Goal: Information Seeking & Learning: Understand process/instructions

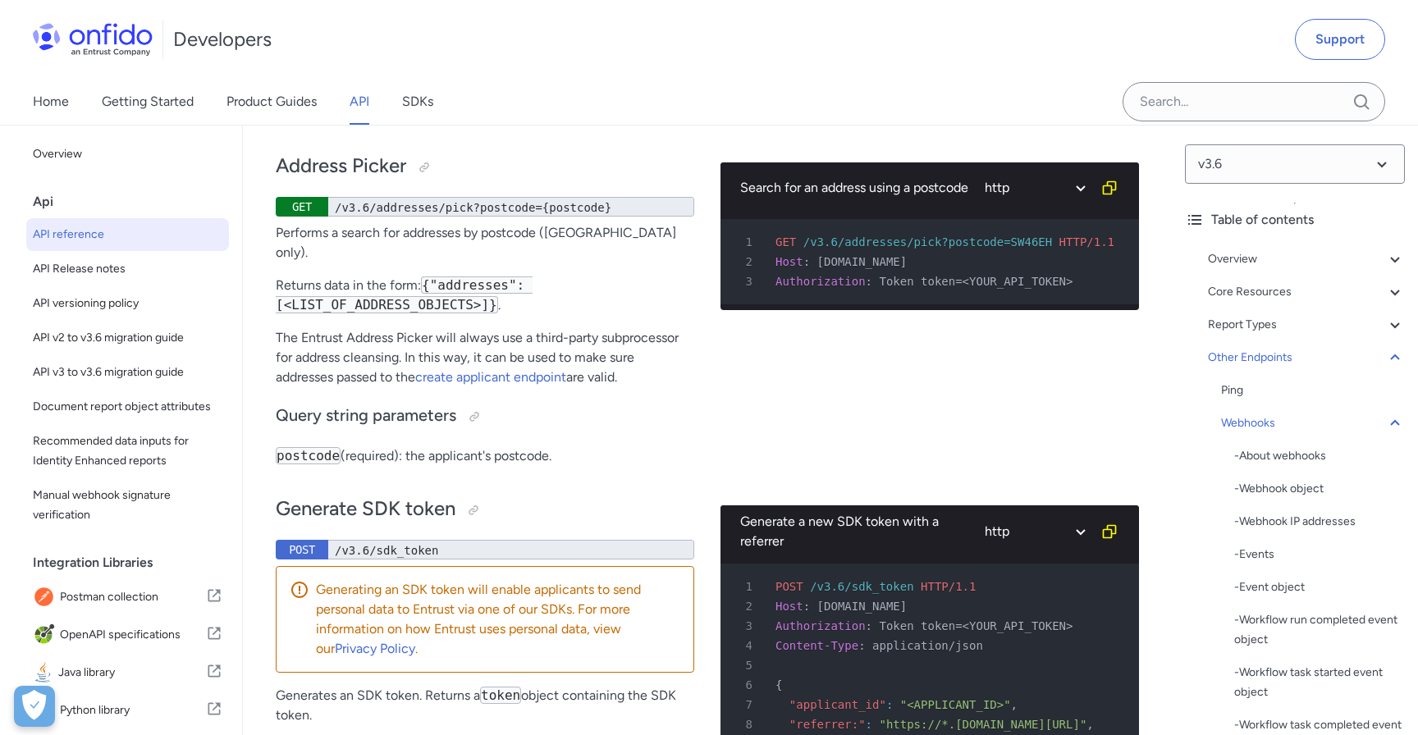
click at [548, 124] on div "Home Getting Started Product Guides API SDKs" at bounding box center [709, 102] width 1418 height 46
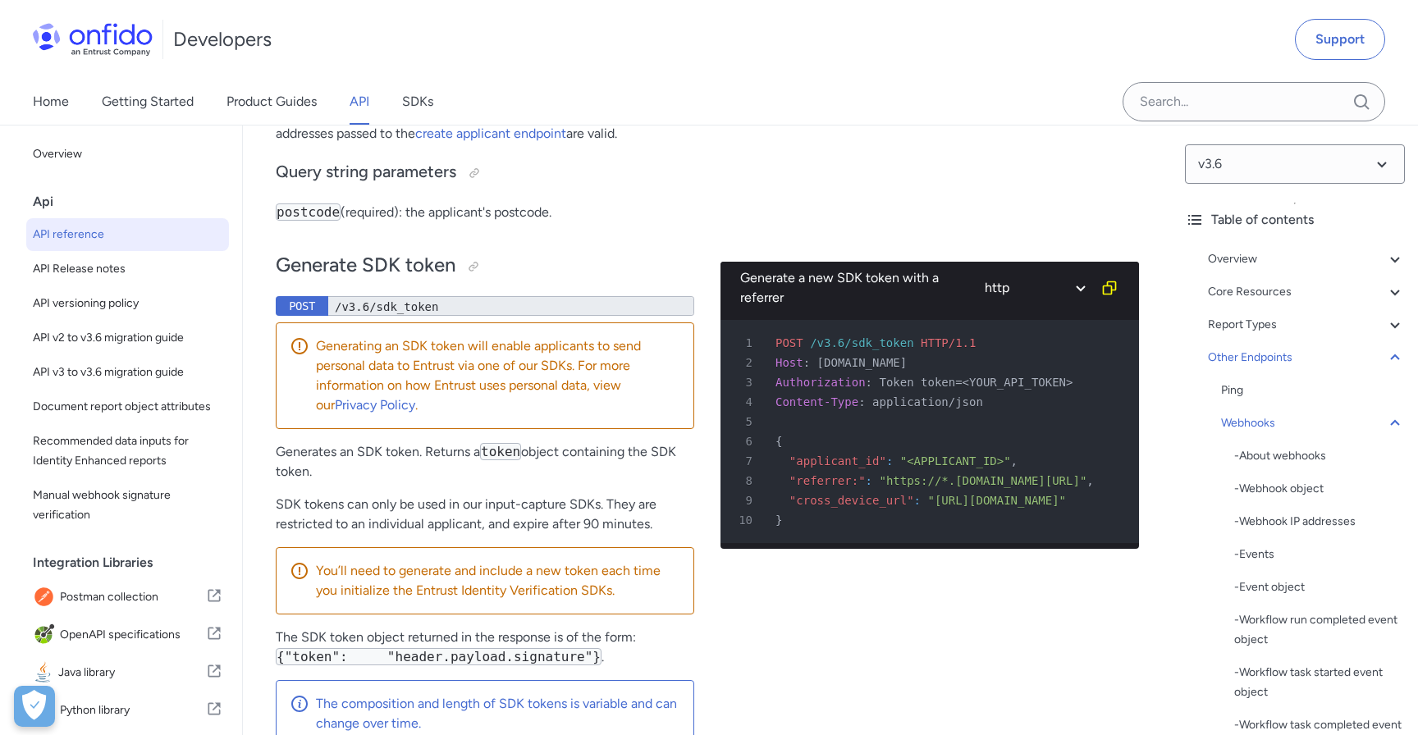
scroll to position [141908, 0]
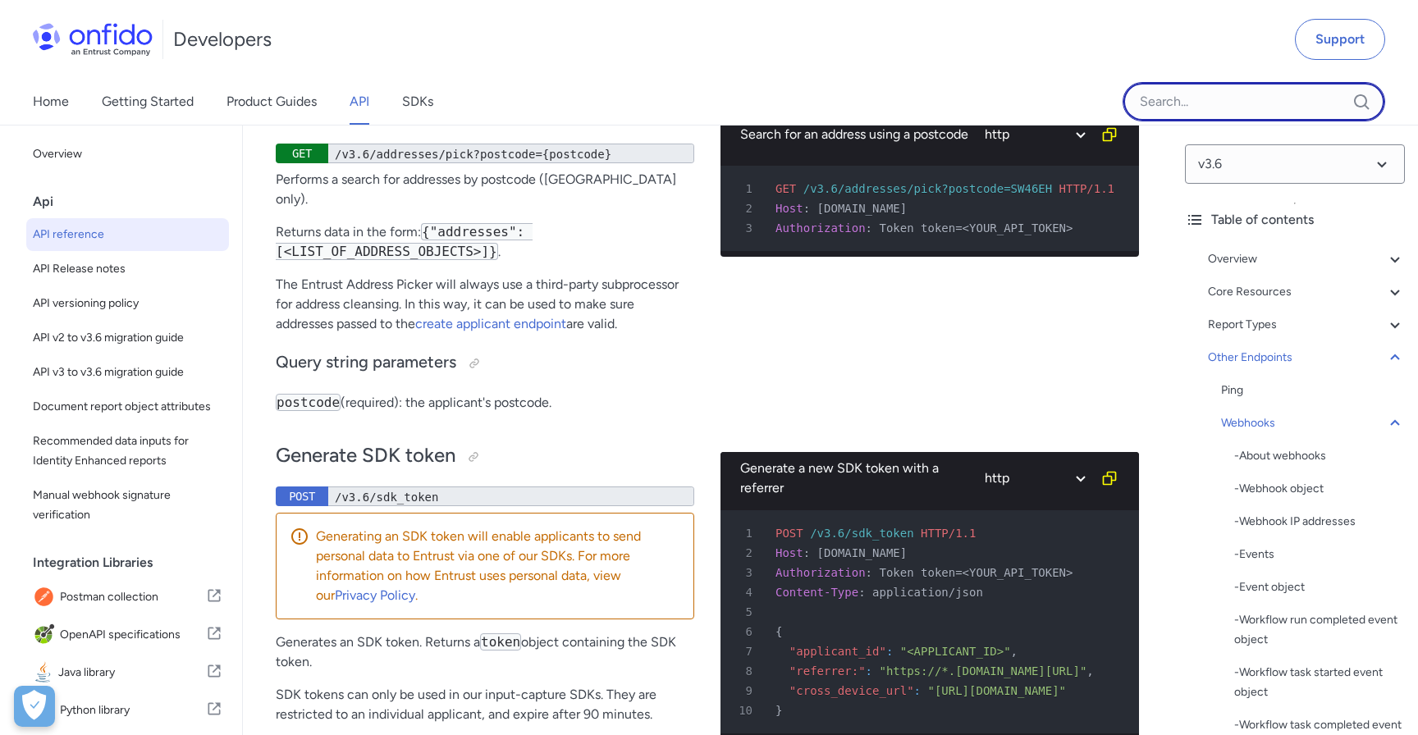
click at [1155, 111] on input "Onfido search input field" at bounding box center [1254, 101] width 263 height 39
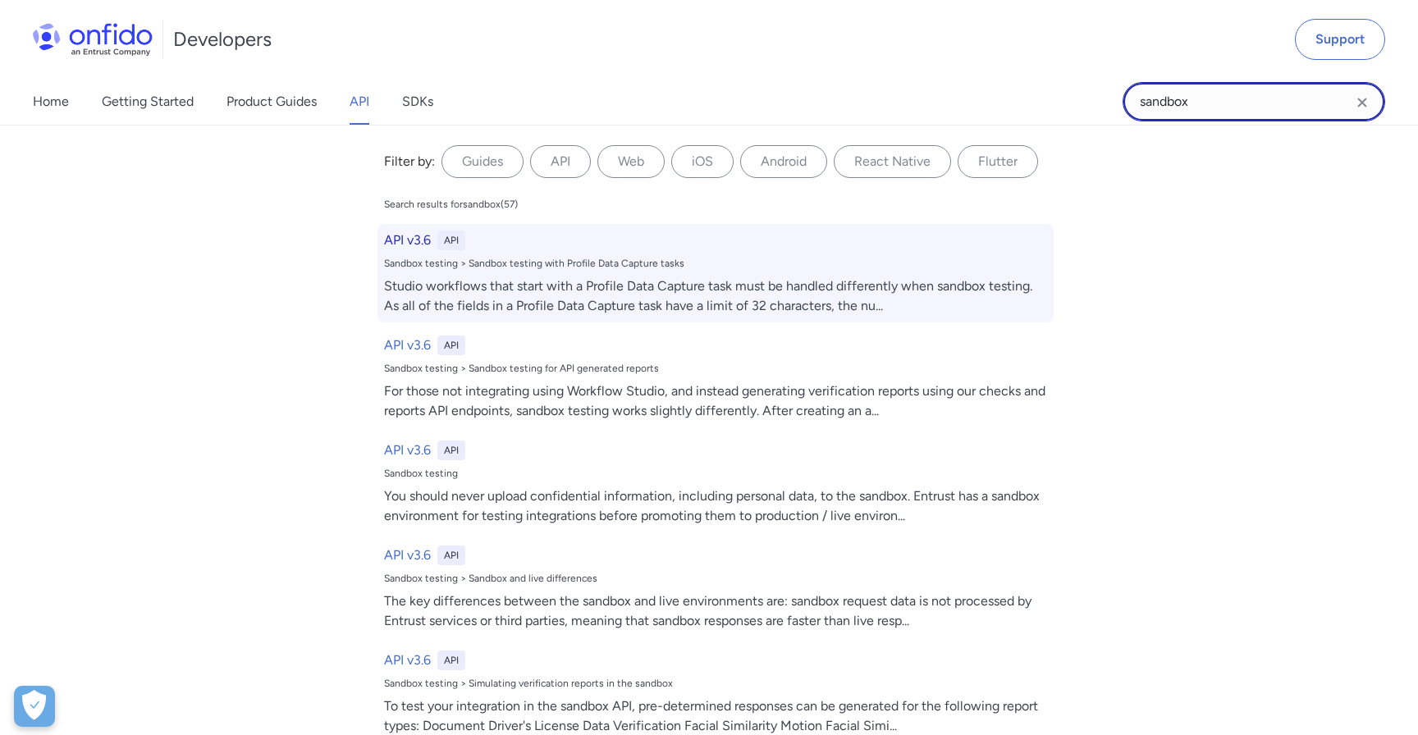
type input "sandbox"
click at [653, 263] on div "Sandbox testing > Sandbox testing with Profile Data Capture tasks" at bounding box center [715, 263] width 663 height 13
click at [589, 271] on div "API v3.6 API Sandbox testing > Sandbox testing with Profile Data Capture tasks …" at bounding box center [716, 273] width 676 height 98
click at [401, 232] on h6 "API v3.6" at bounding box center [407, 241] width 47 height 20
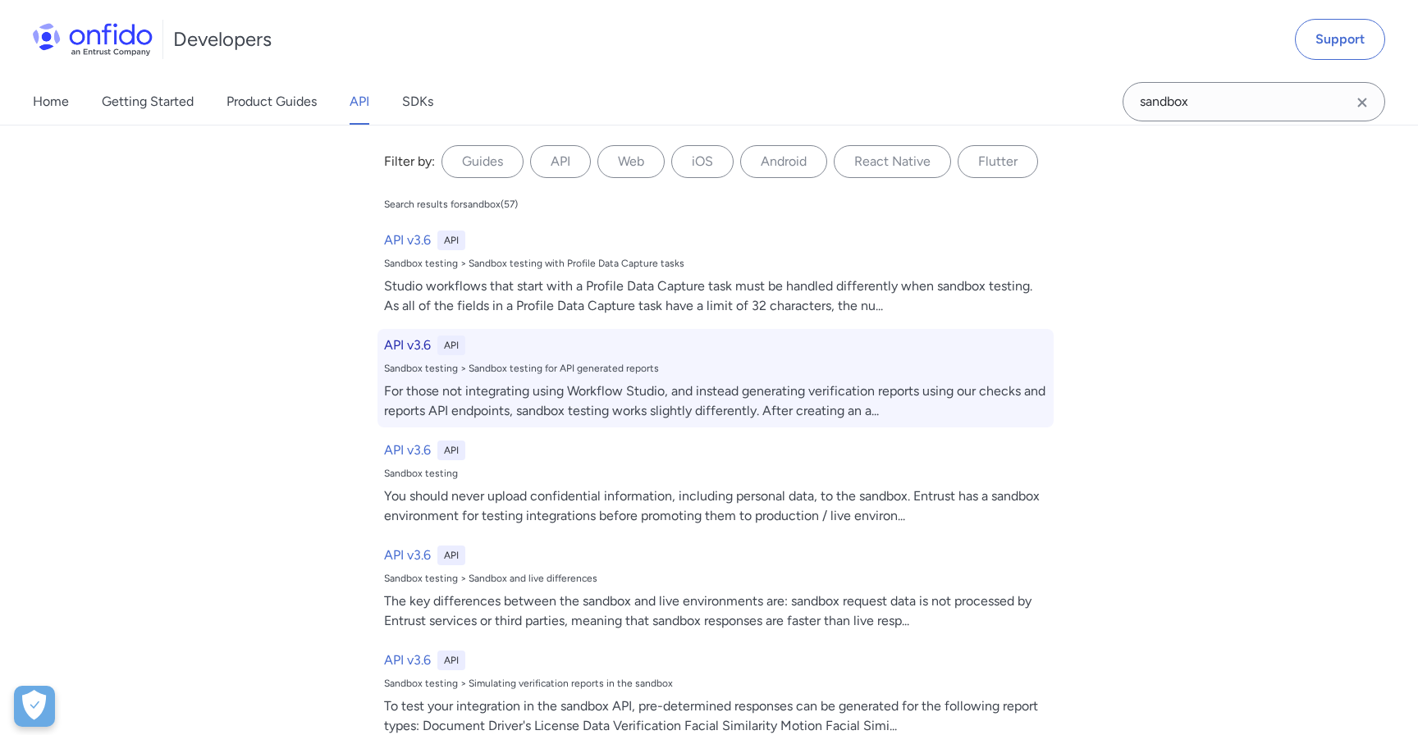
click at [399, 338] on h6 "API v3.6" at bounding box center [407, 346] width 47 height 20
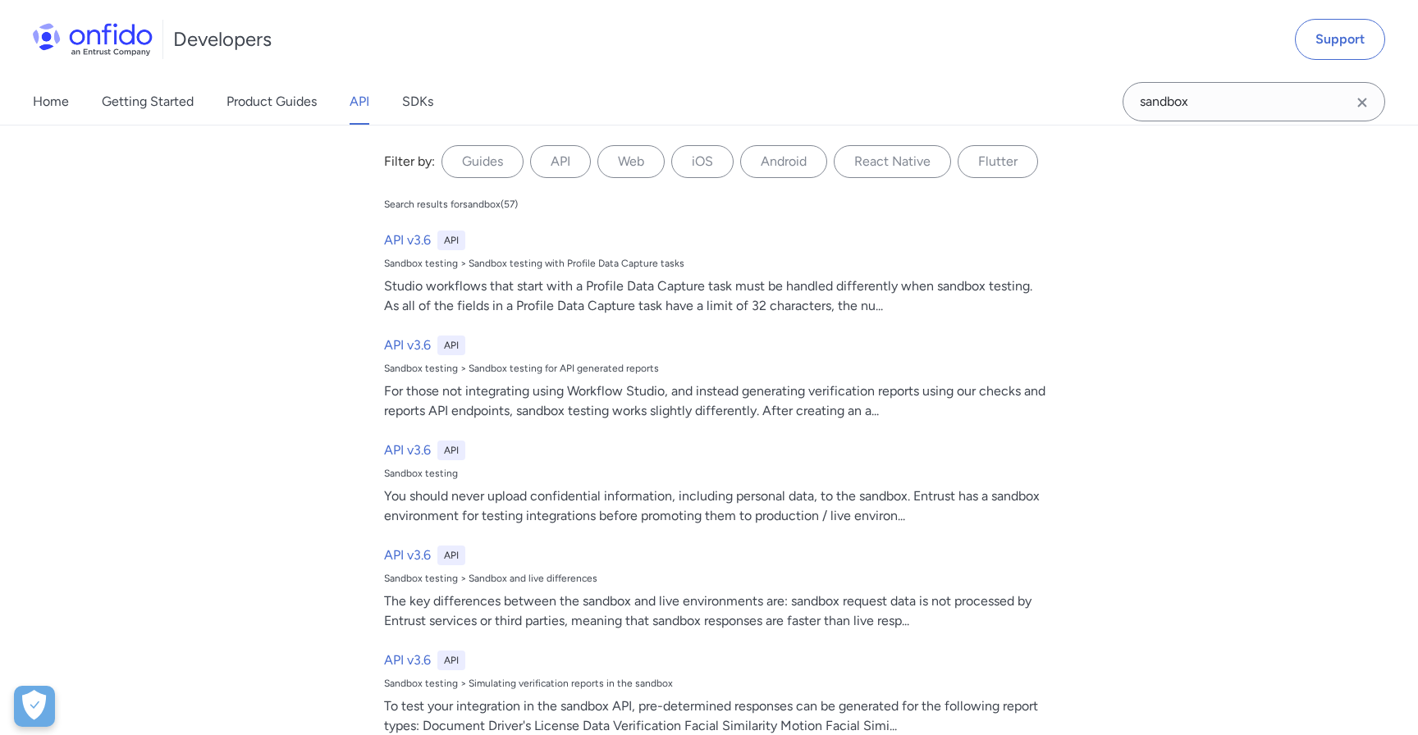
scroll to position [9996, 0]
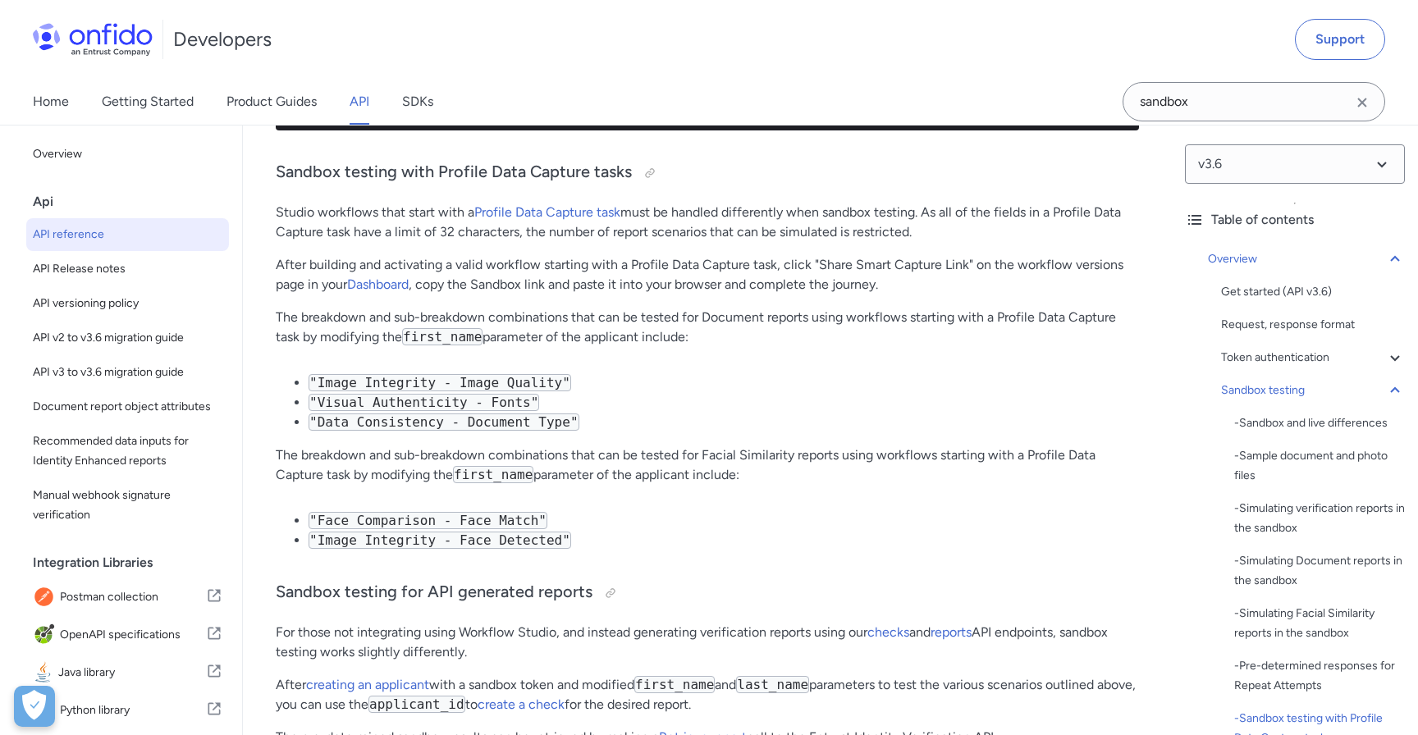
scroll to position [10038, 0]
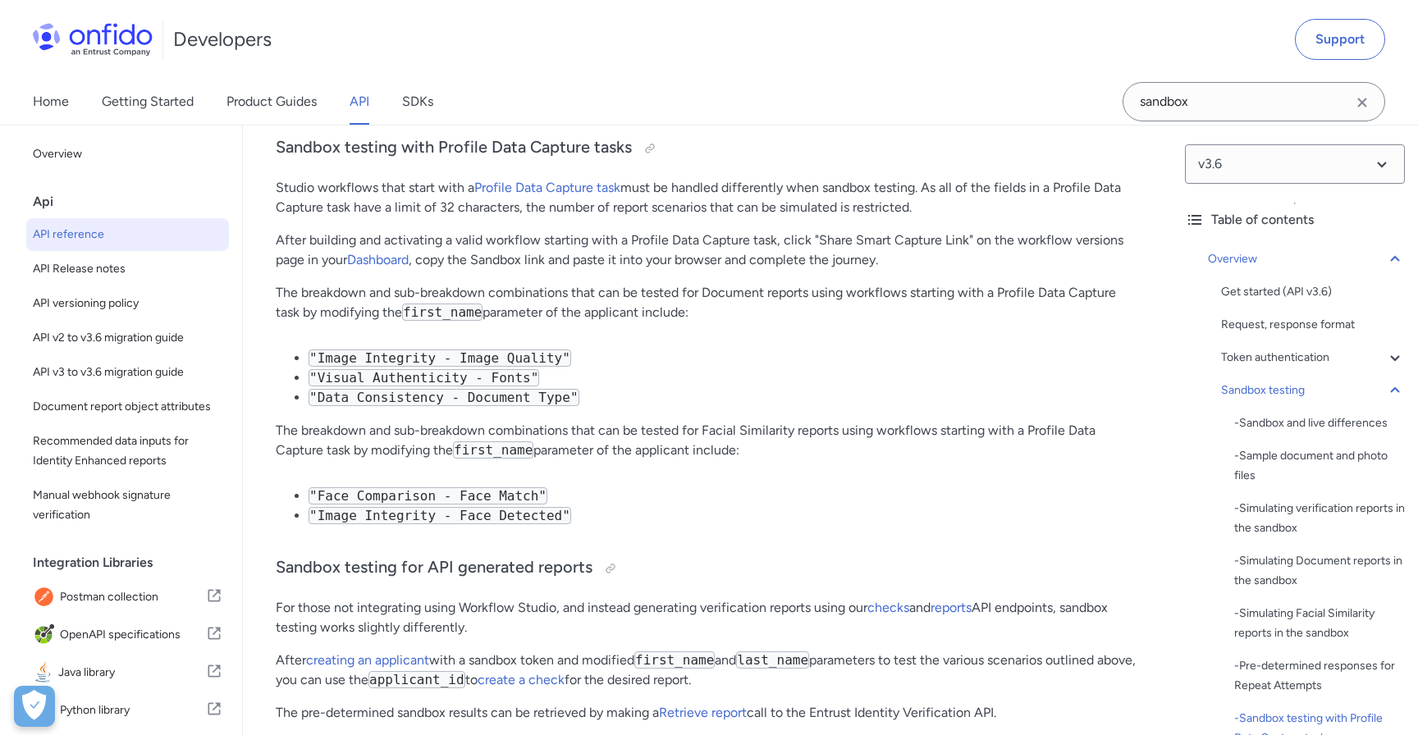
click at [521, 501] on code ""Face Comparison - Face Match"" at bounding box center [428, 496] width 239 height 17
drag, startPoint x: 521, startPoint y: 501, endPoint x: 337, endPoint y: 502, distance: 184.7
click at [337, 502] on code ""Face Comparison - Face Match"" at bounding box center [428, 496] width 239 height 17
copy code "Face Comparison - Face Match"
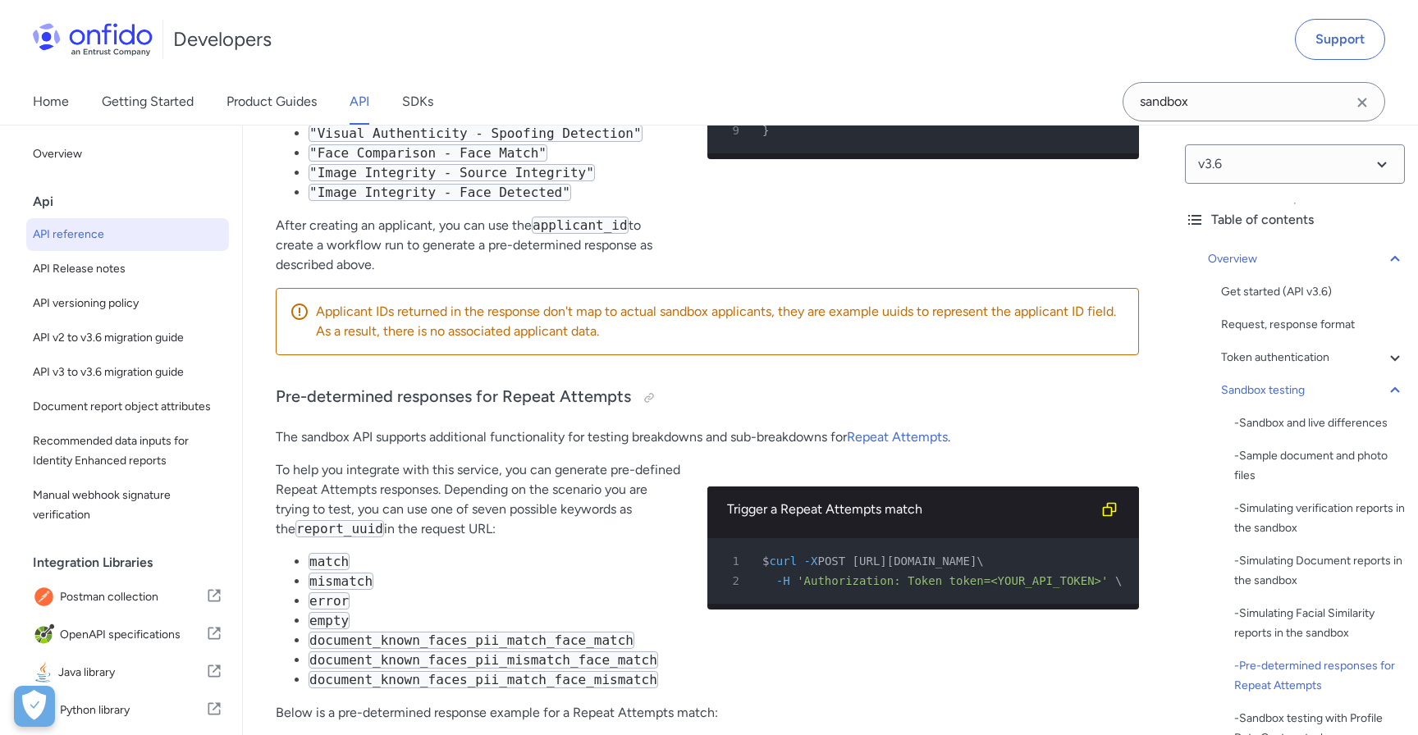
scroll to position [6501, 0]
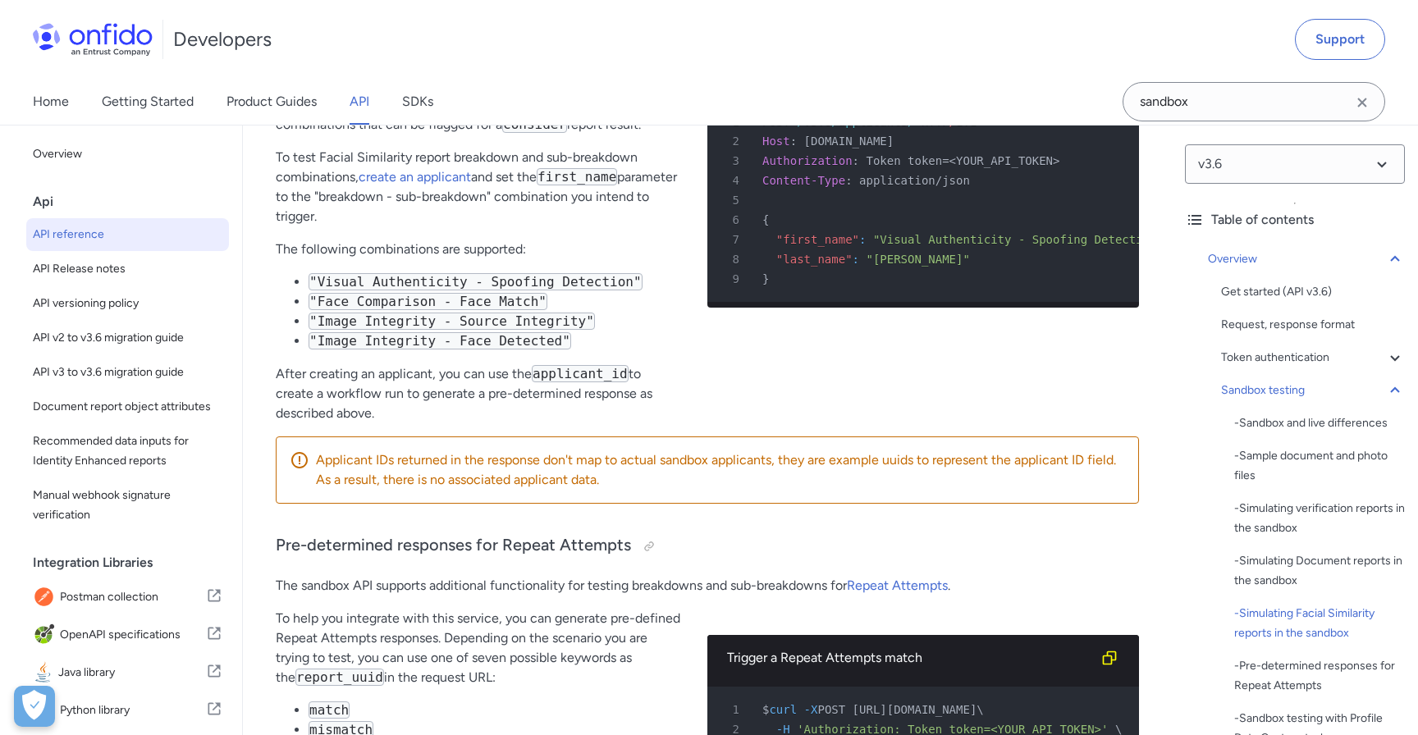
click at [744, 401] on div "Trigger an Visual Authenticity - Spoofing Detection breakdown combination for a…" at bounding box center [923, 215] width 432 height 442
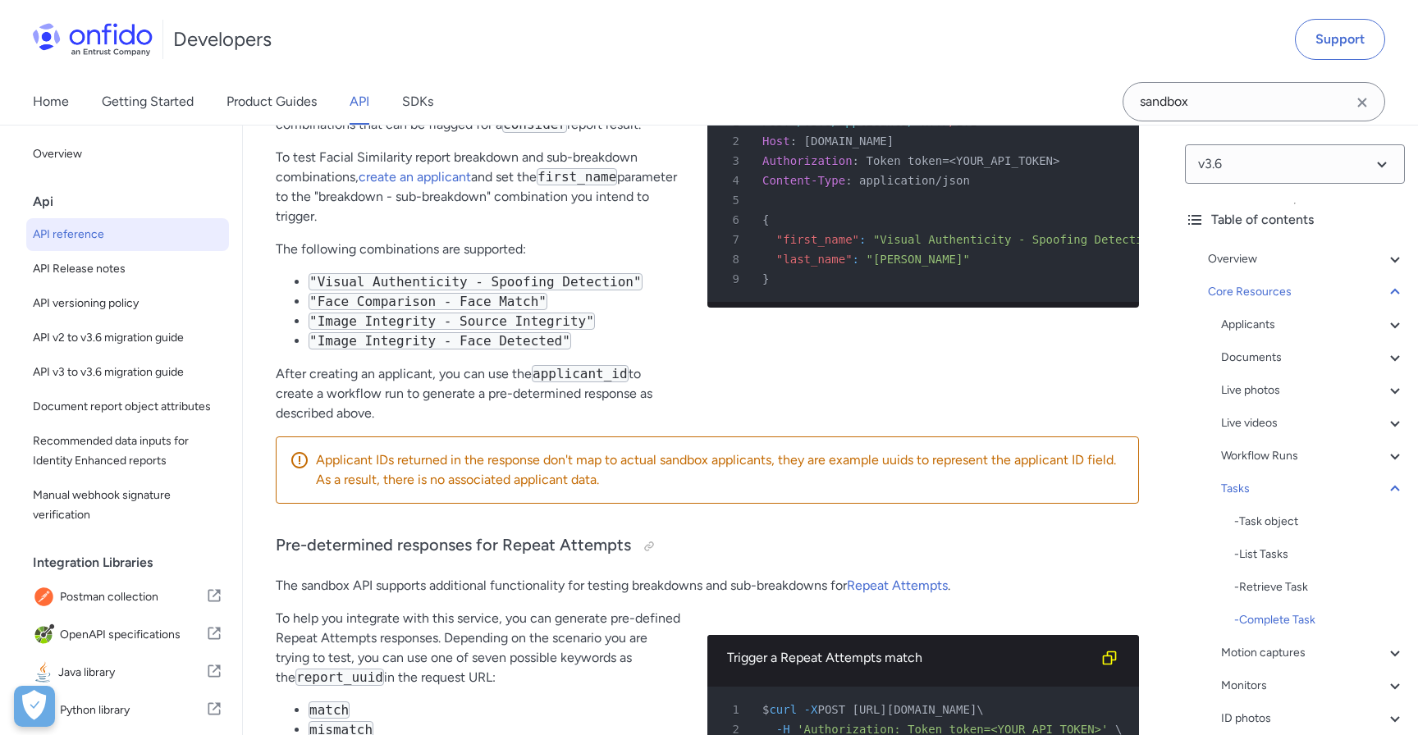
scroll to position [46801, 0]
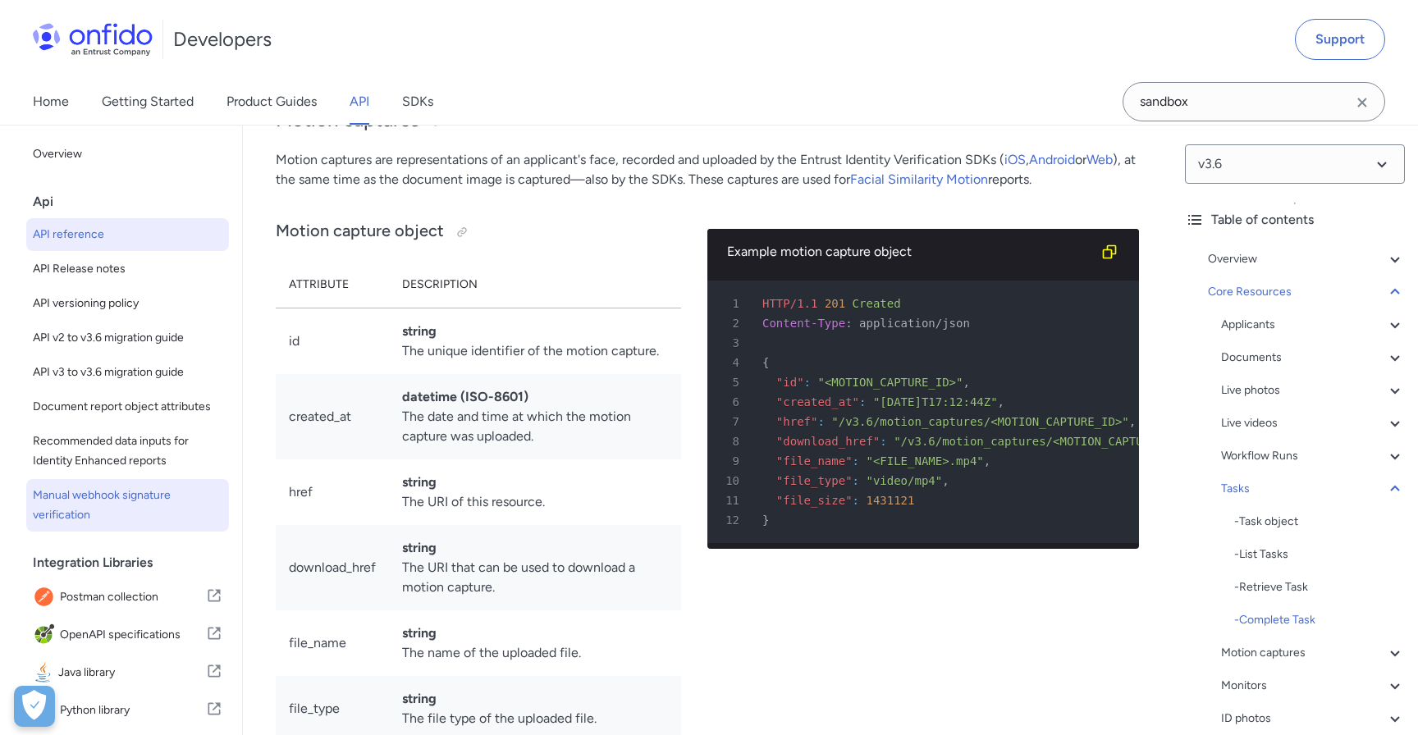
click at [77, 497] on span "Manual webhook signature verification" at bounding box center [128, 505] width 190 height 39
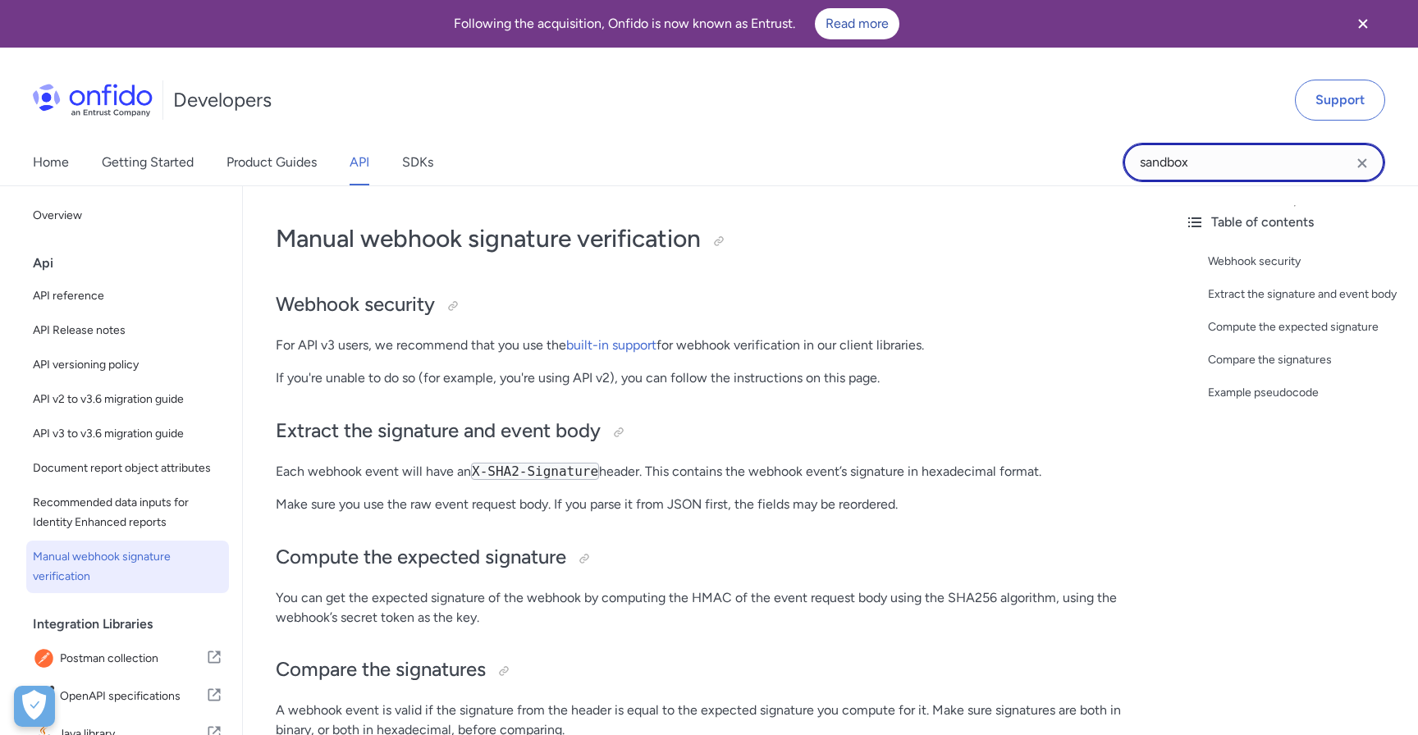
click at [1230, 169] on input "sandbox" at bounding box center [1254, 162] width 263 height 39
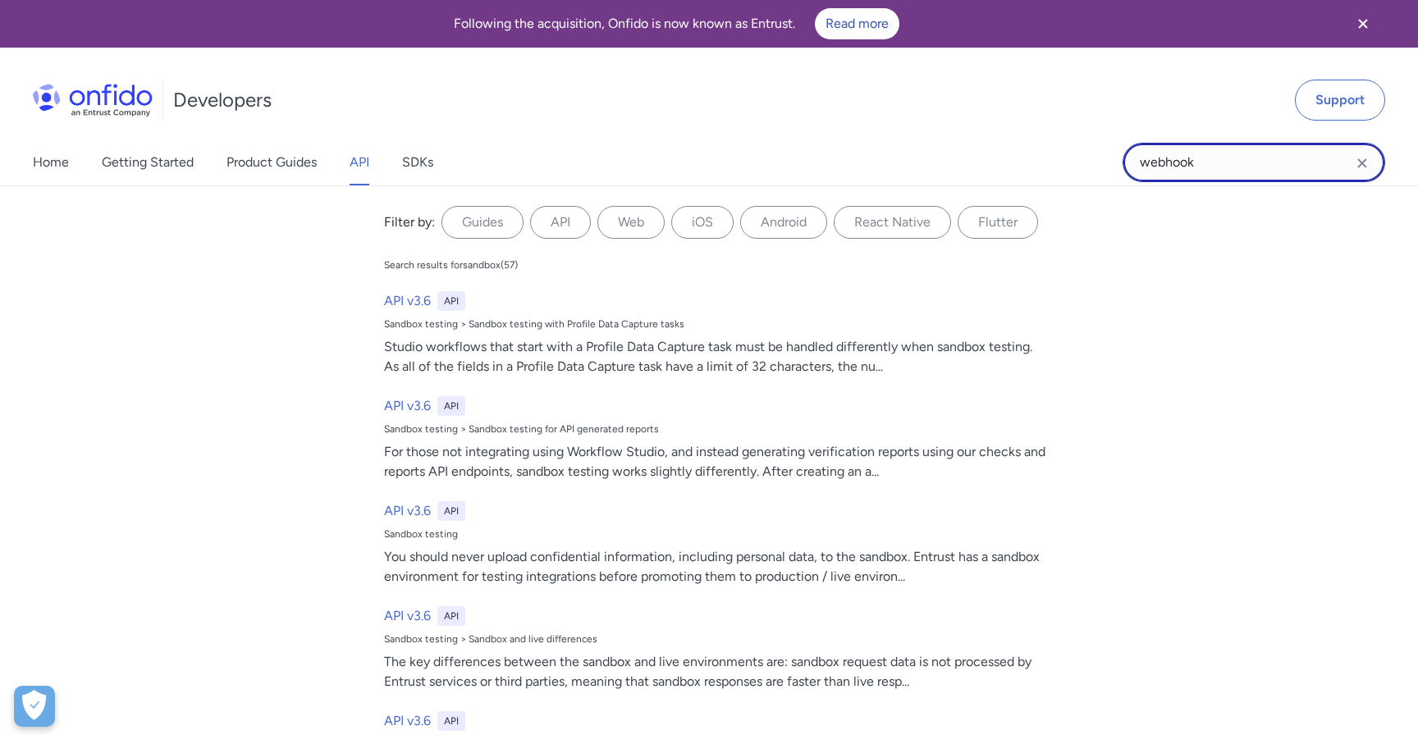
type input "webhook"
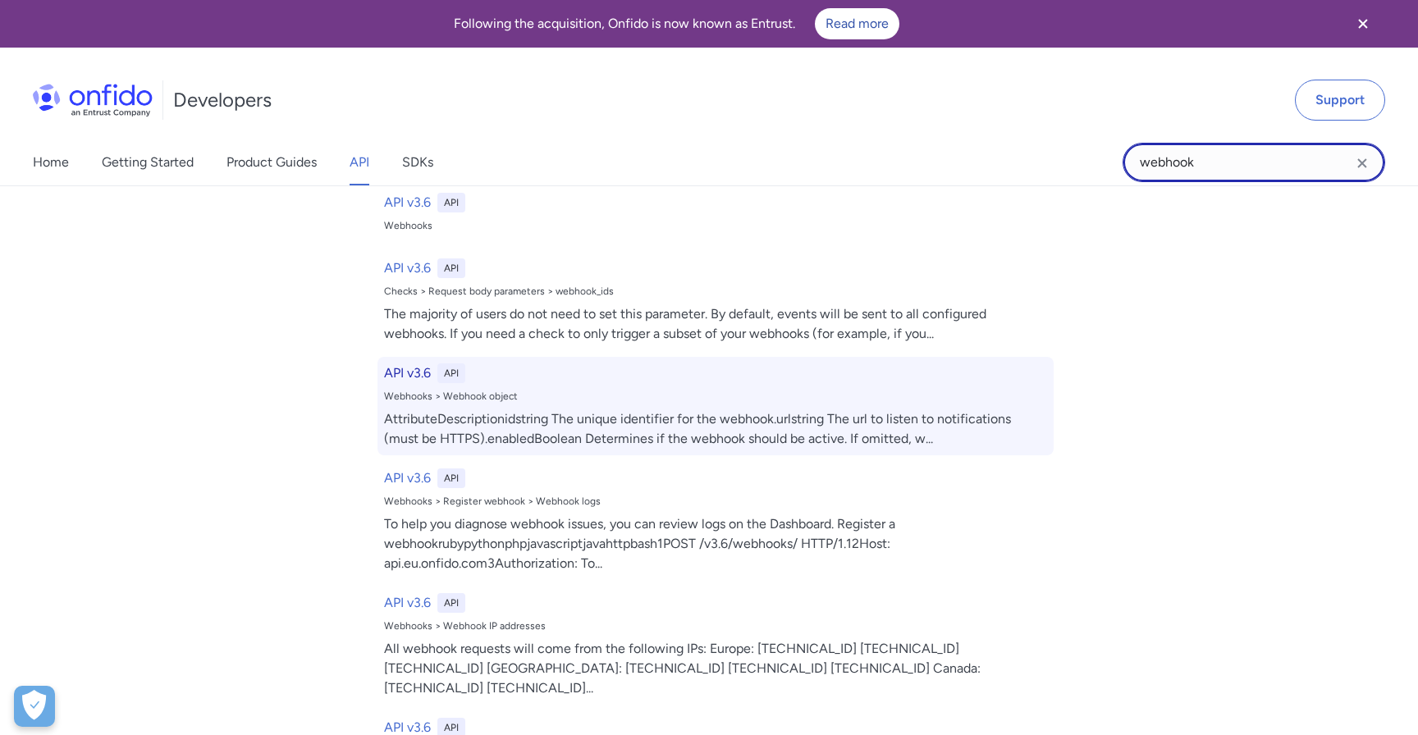
scroll to position [121, 0]
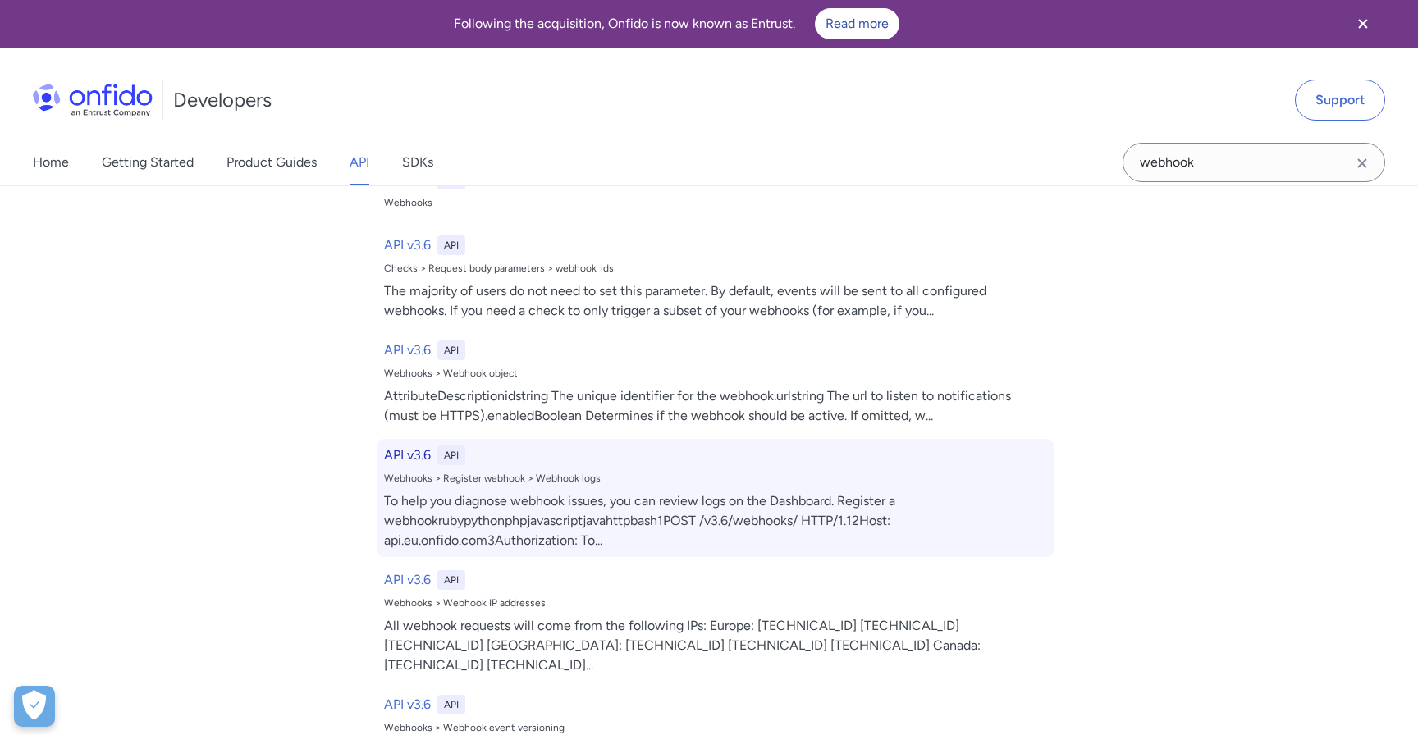
click at [533, 518] on div "To help you diagnose webhook issues, you can review logs on the Dashboard. Regi…" at bounding box center [715, 521] width 663 height 59
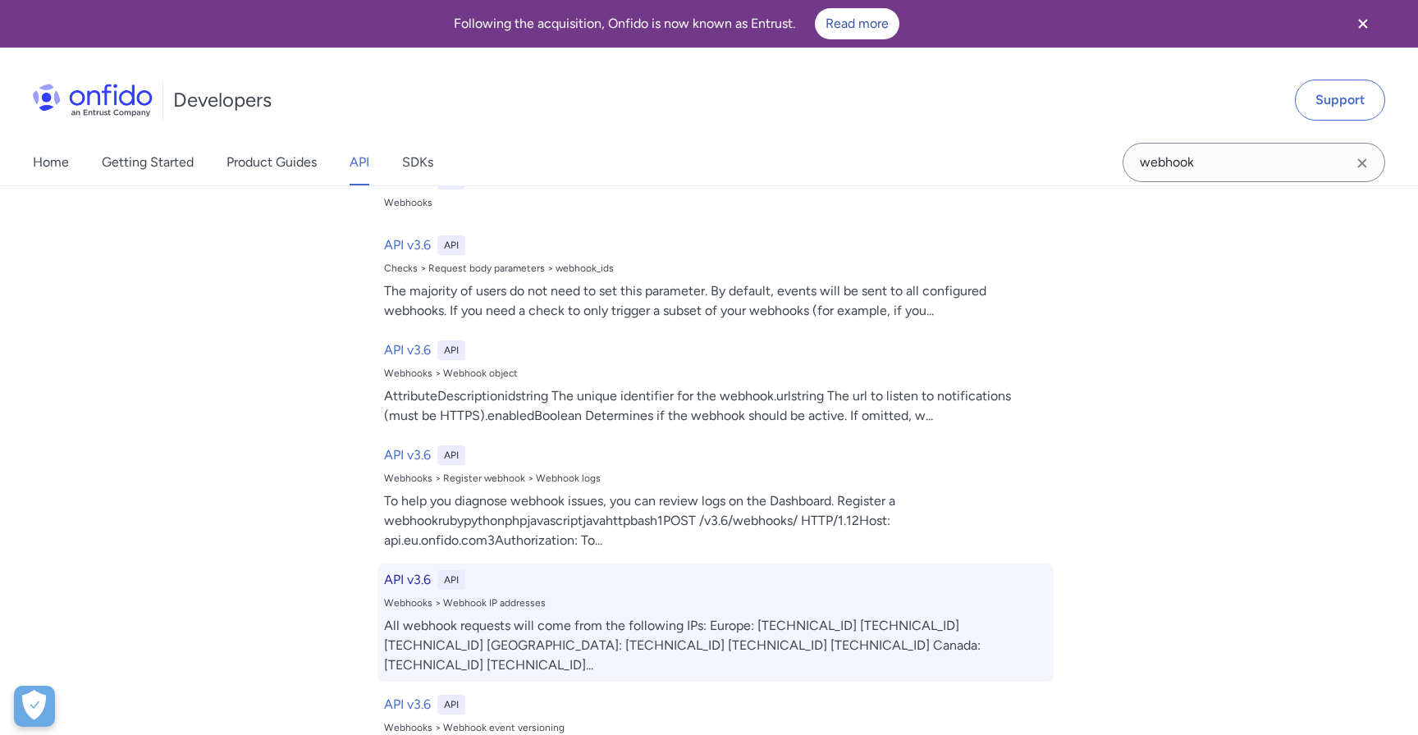
select select "http"
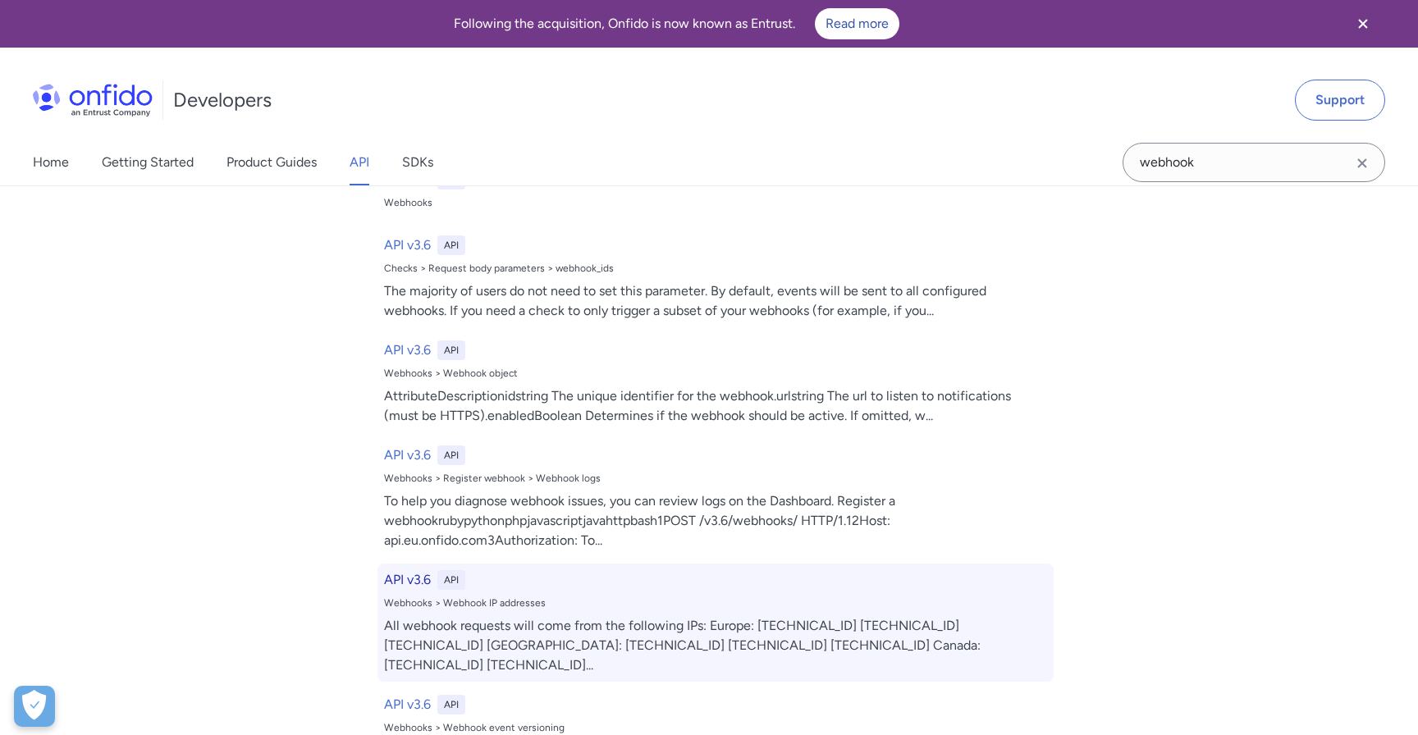
select select "http"
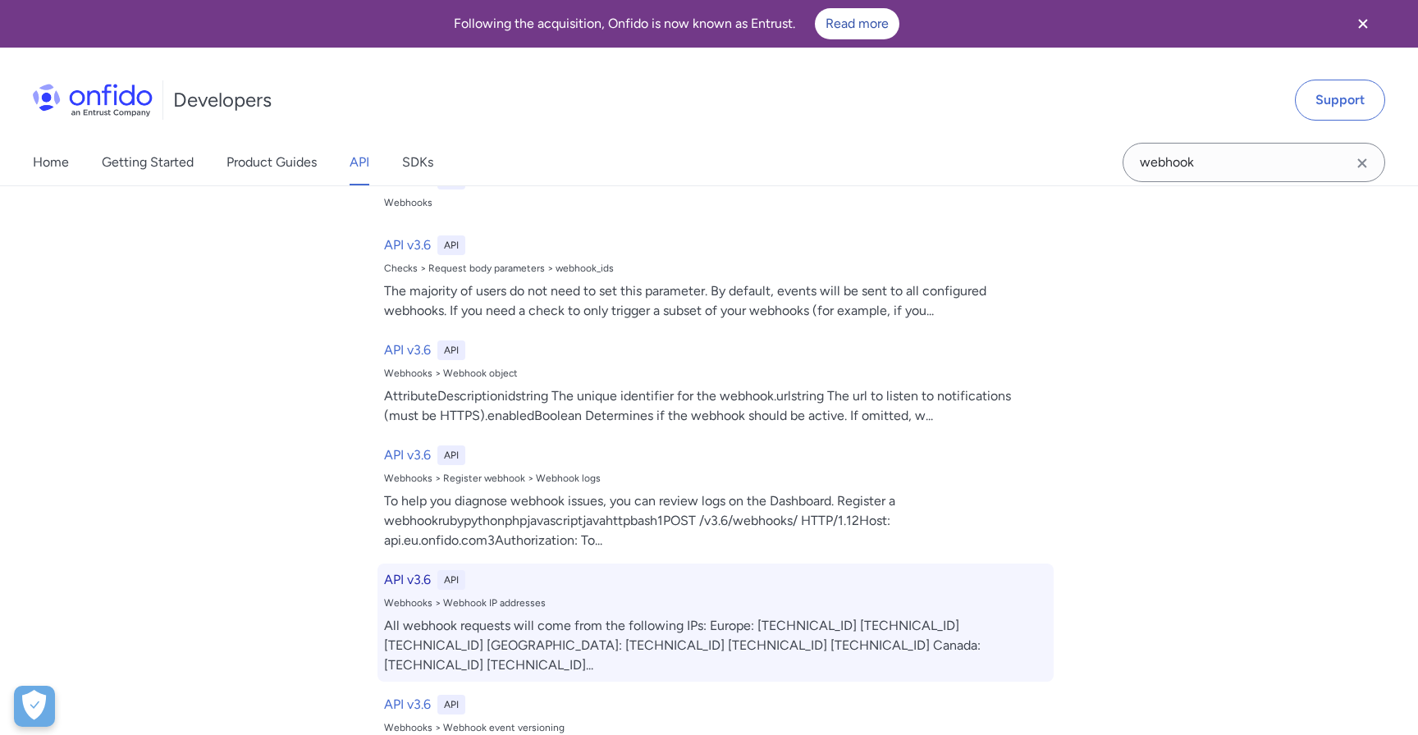
select select "http"
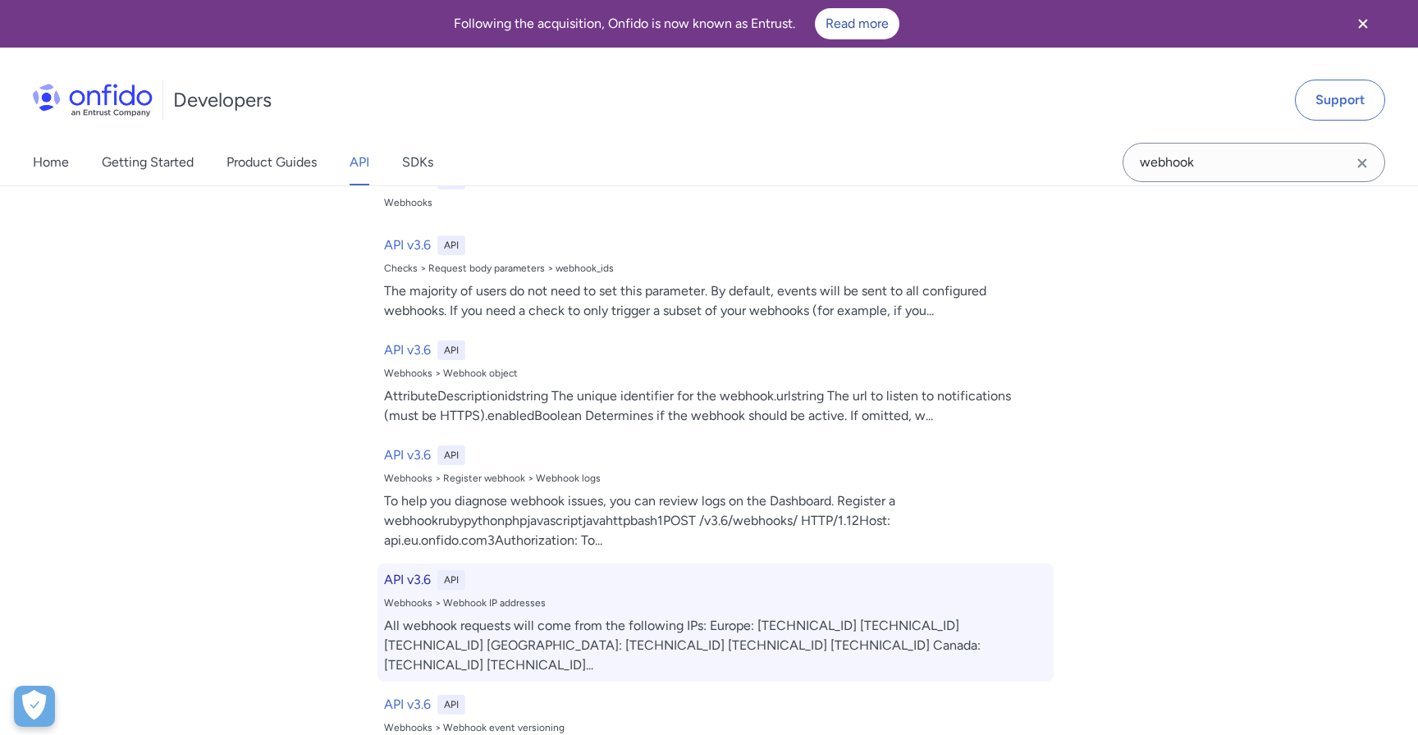
select select "http"
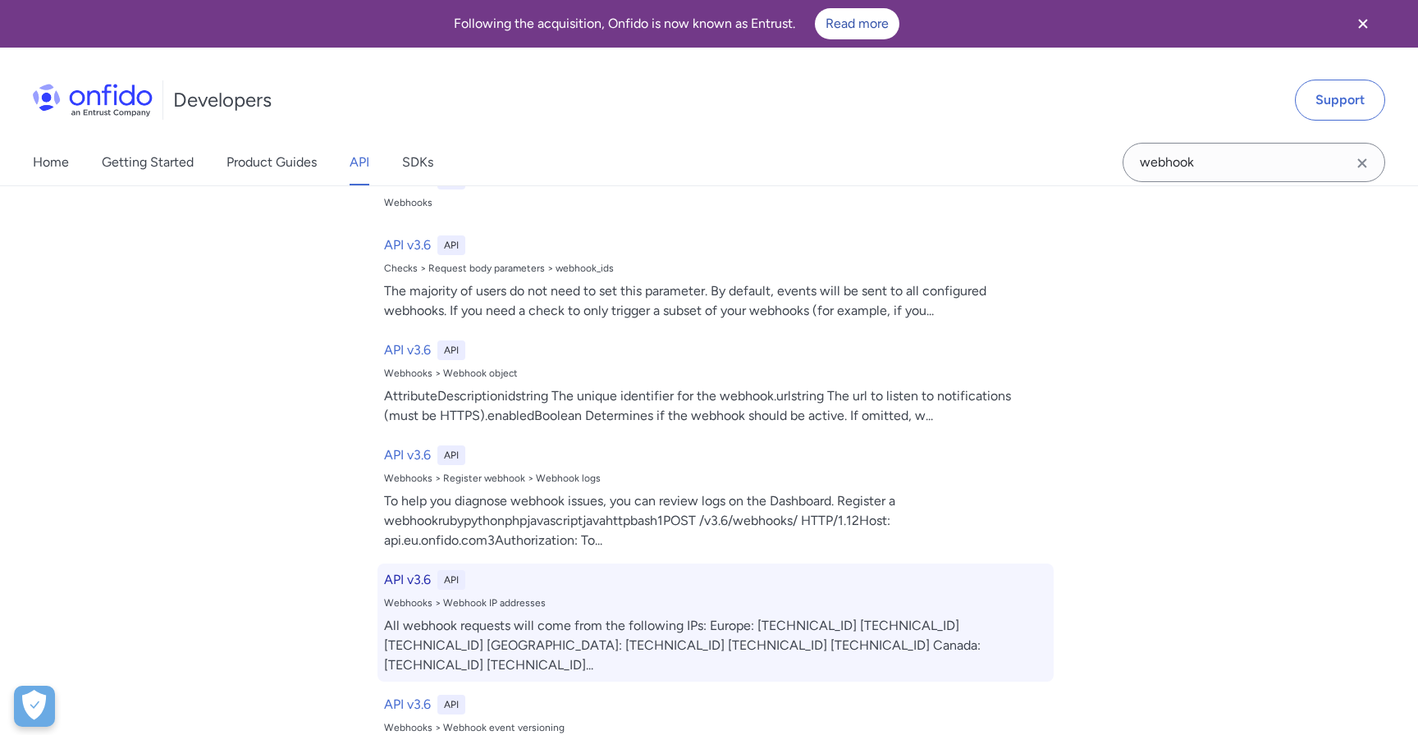
select select "http"
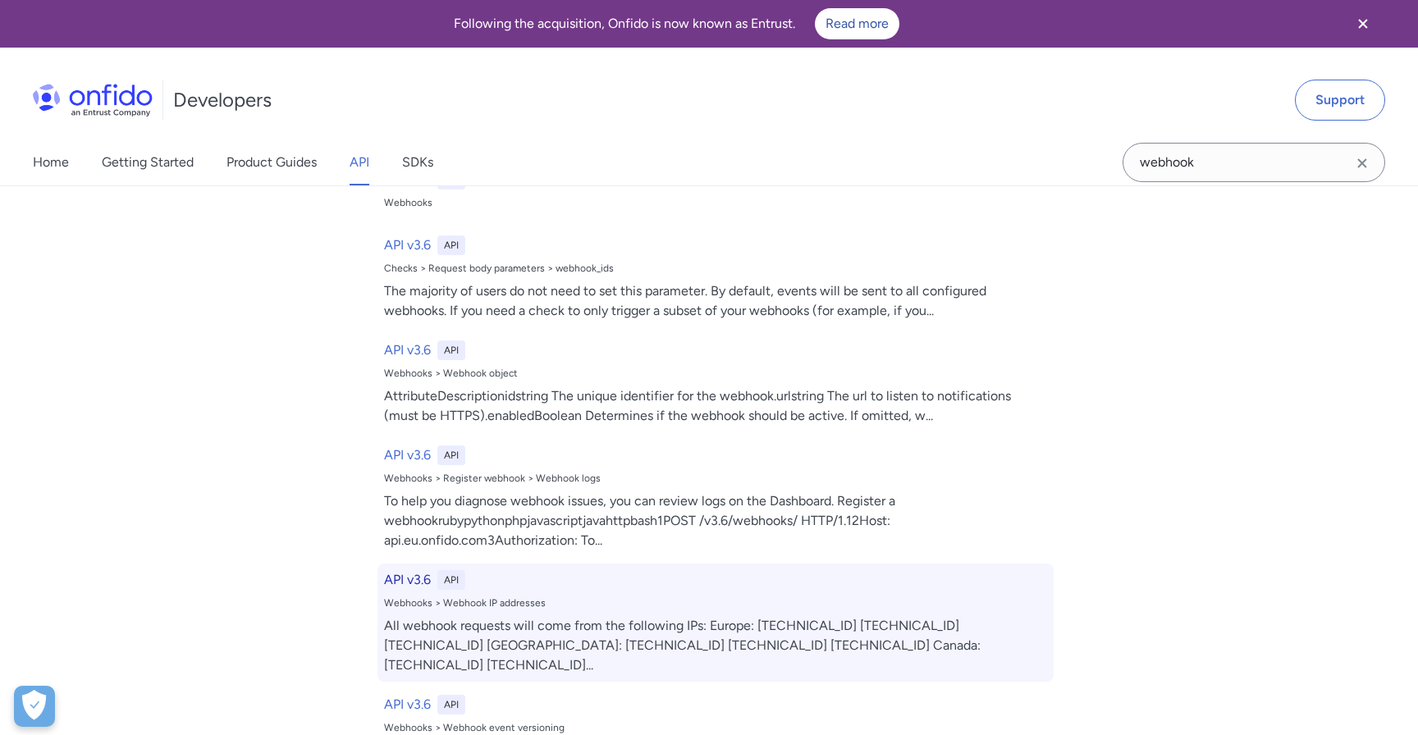
select select "http"
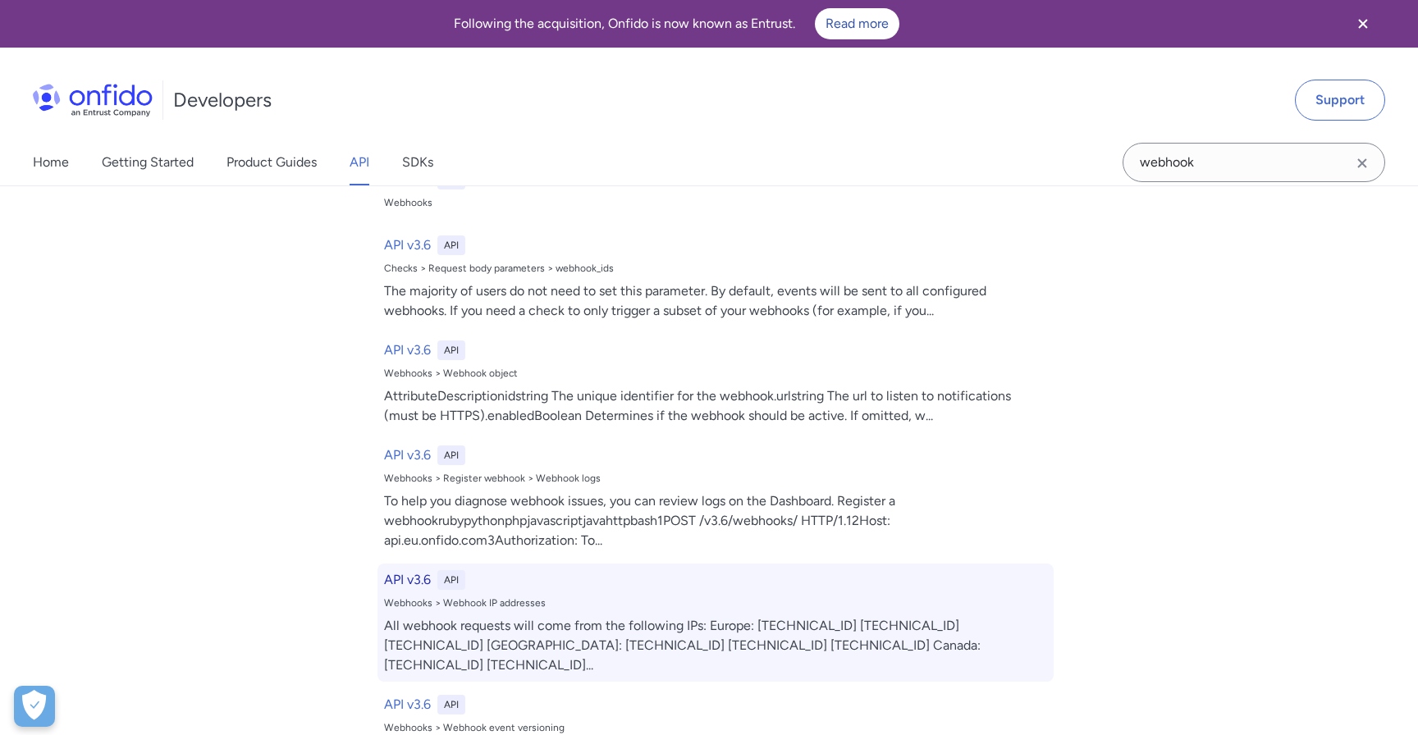
select select "http"
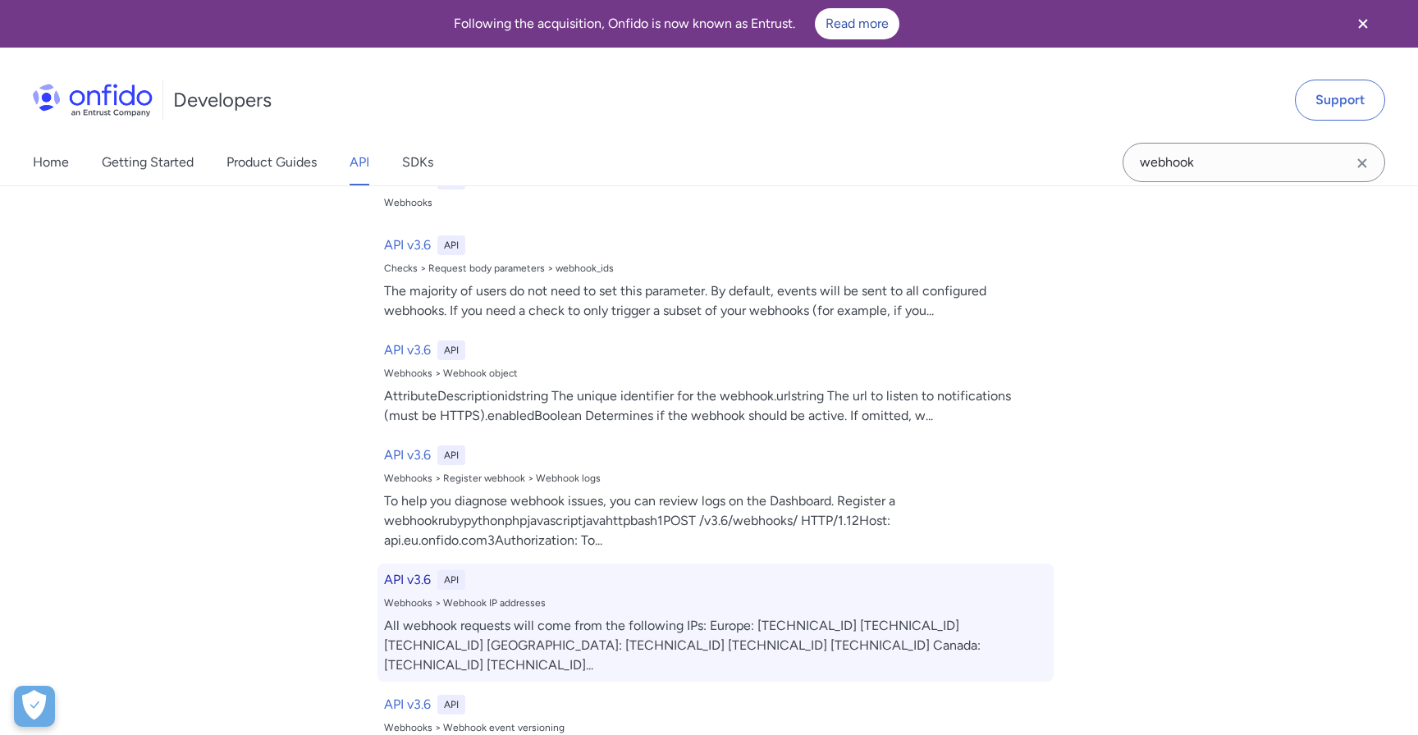
select select "http"
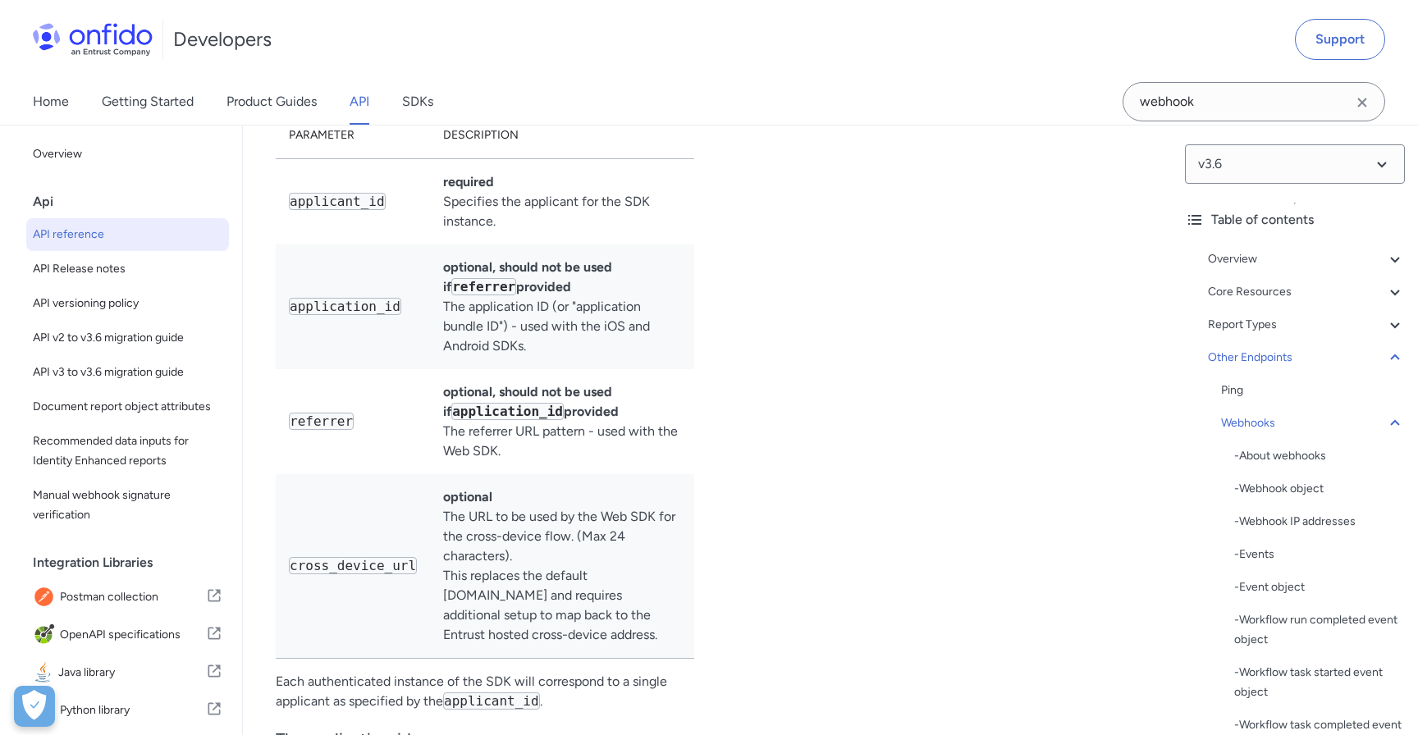
scroll to position [142794, 0]
select select "bash"
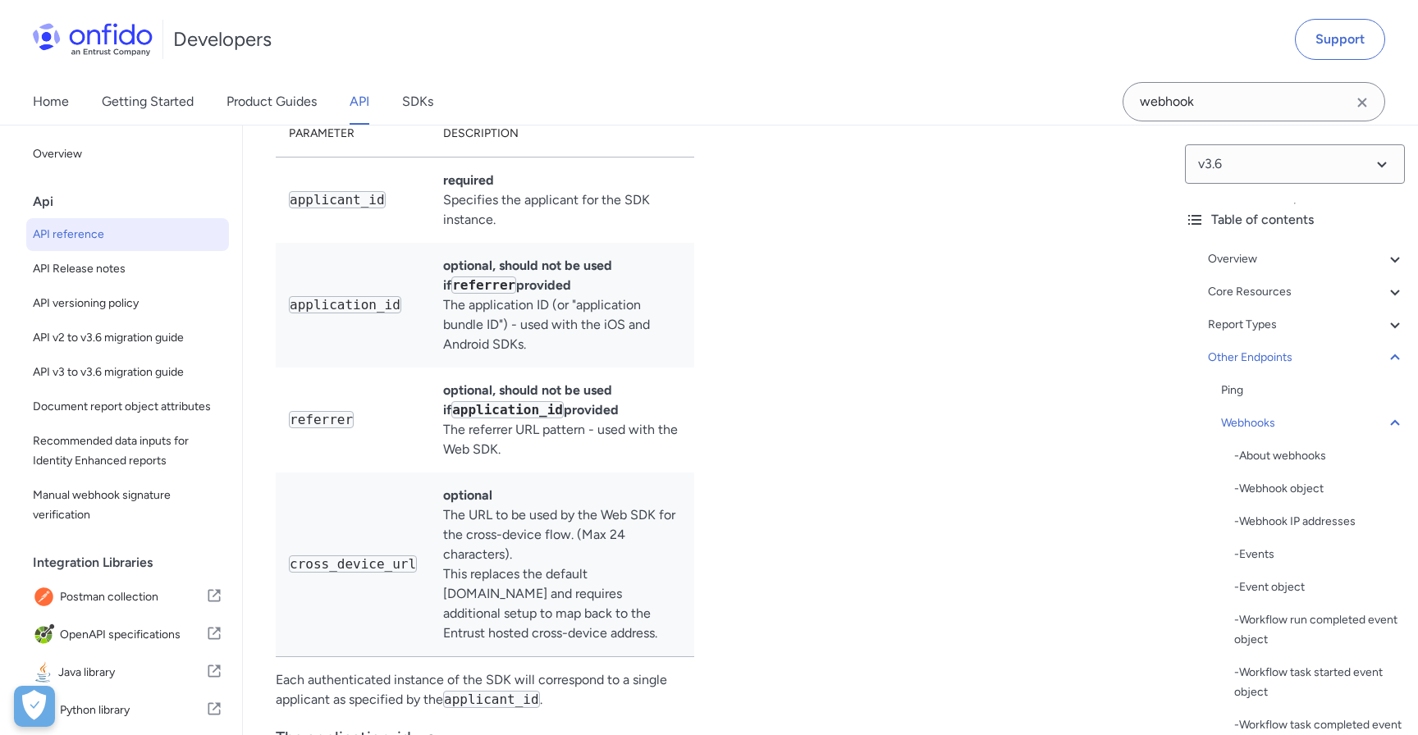
select select "bash"
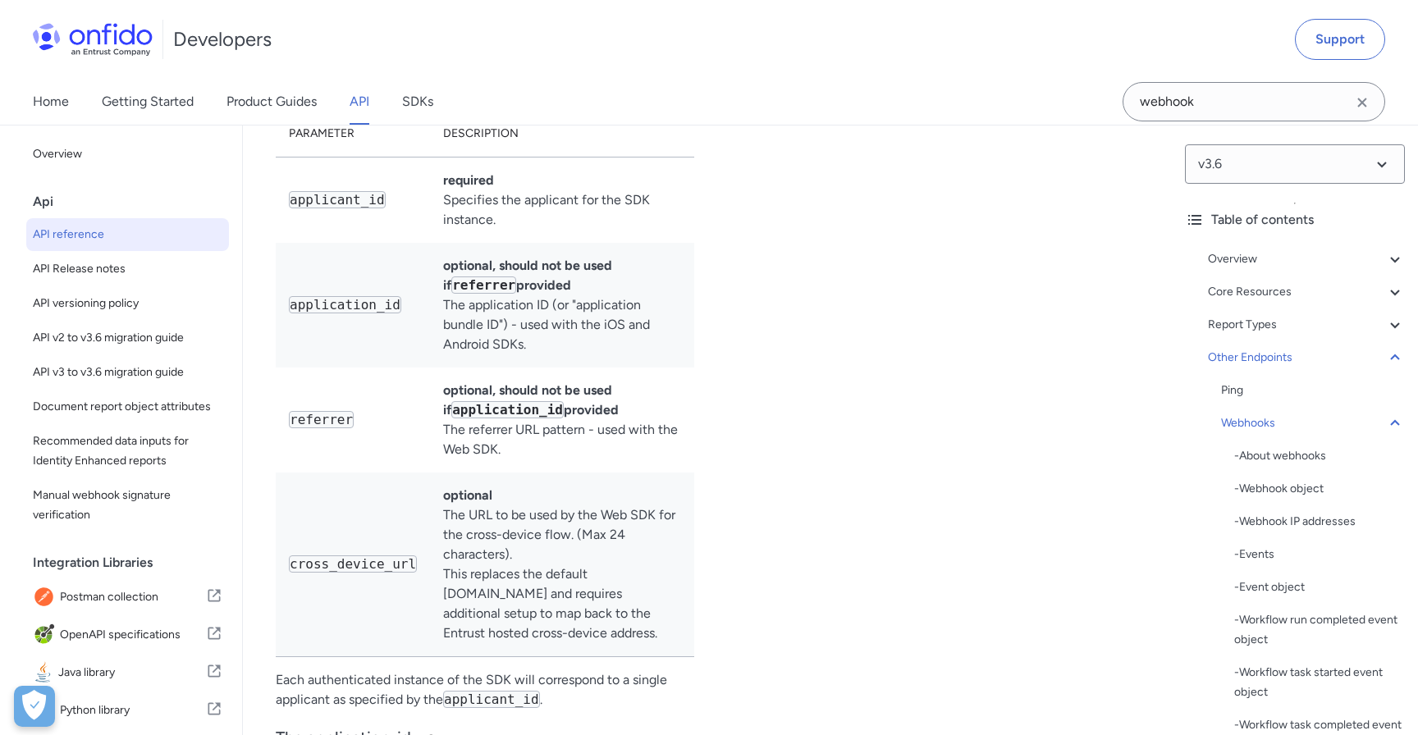
select select "bash"
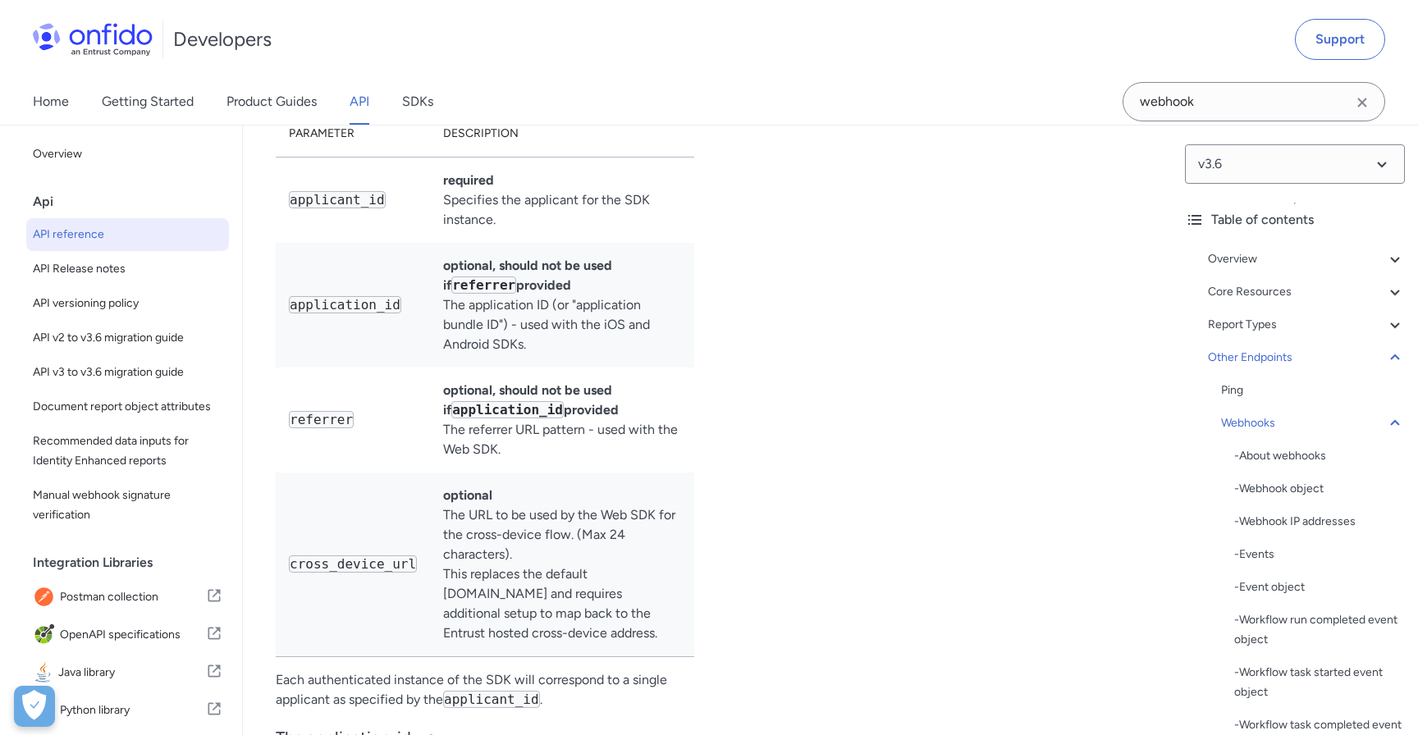
select select "bash"
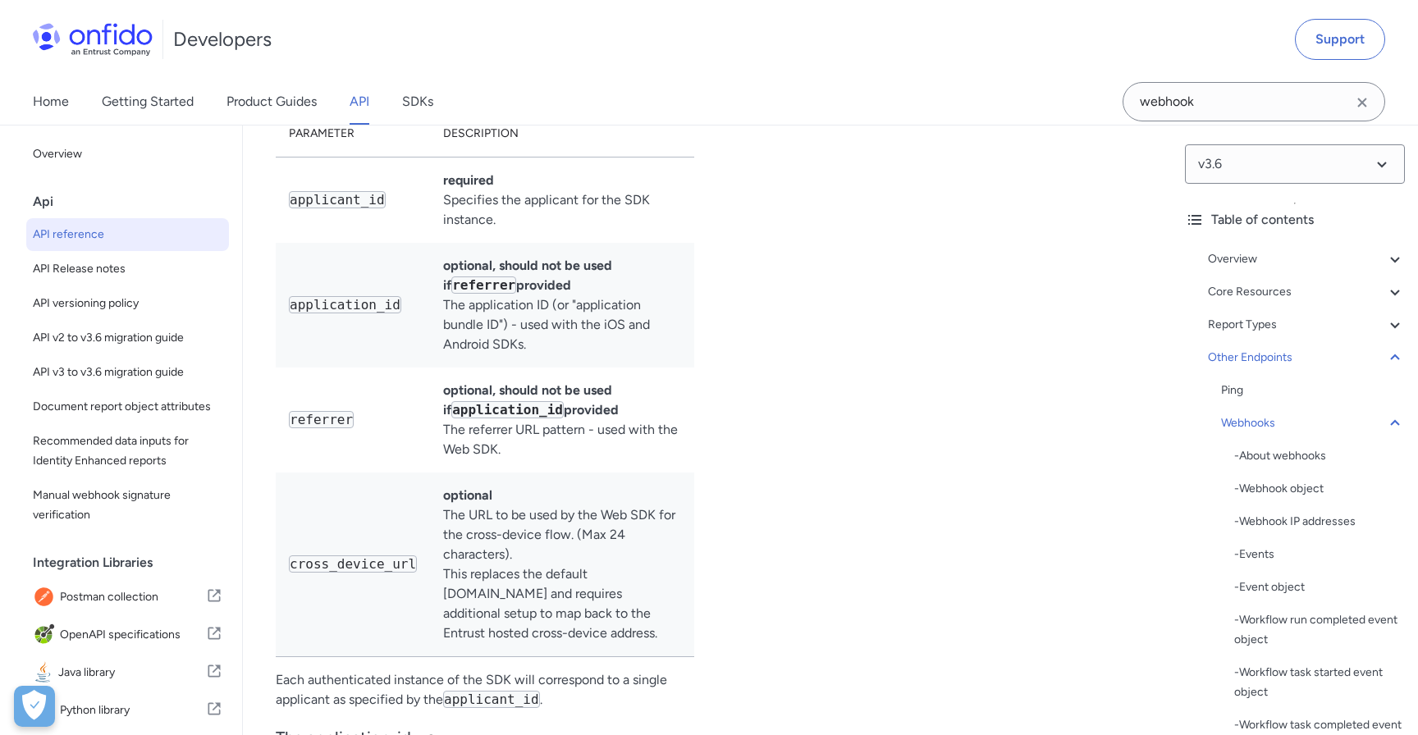
select select "bash"
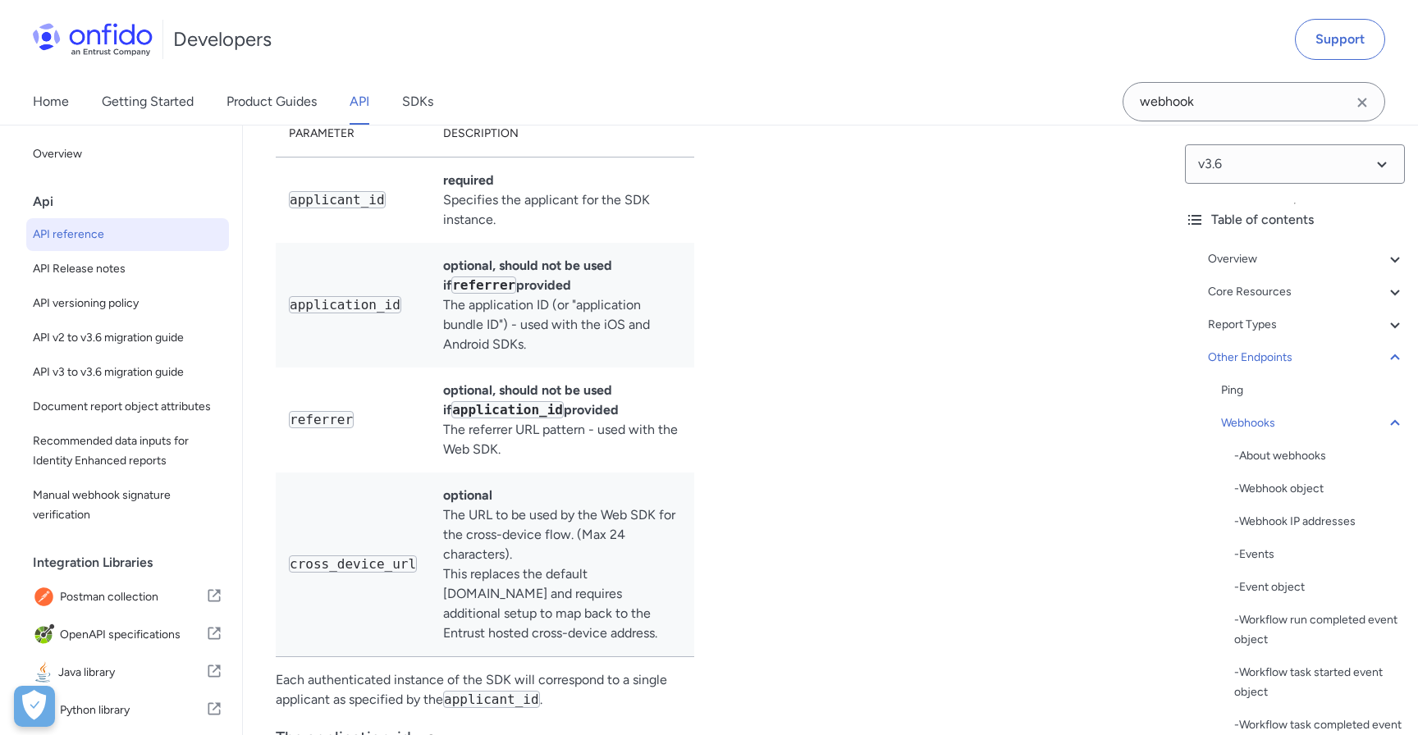
select select "bash"
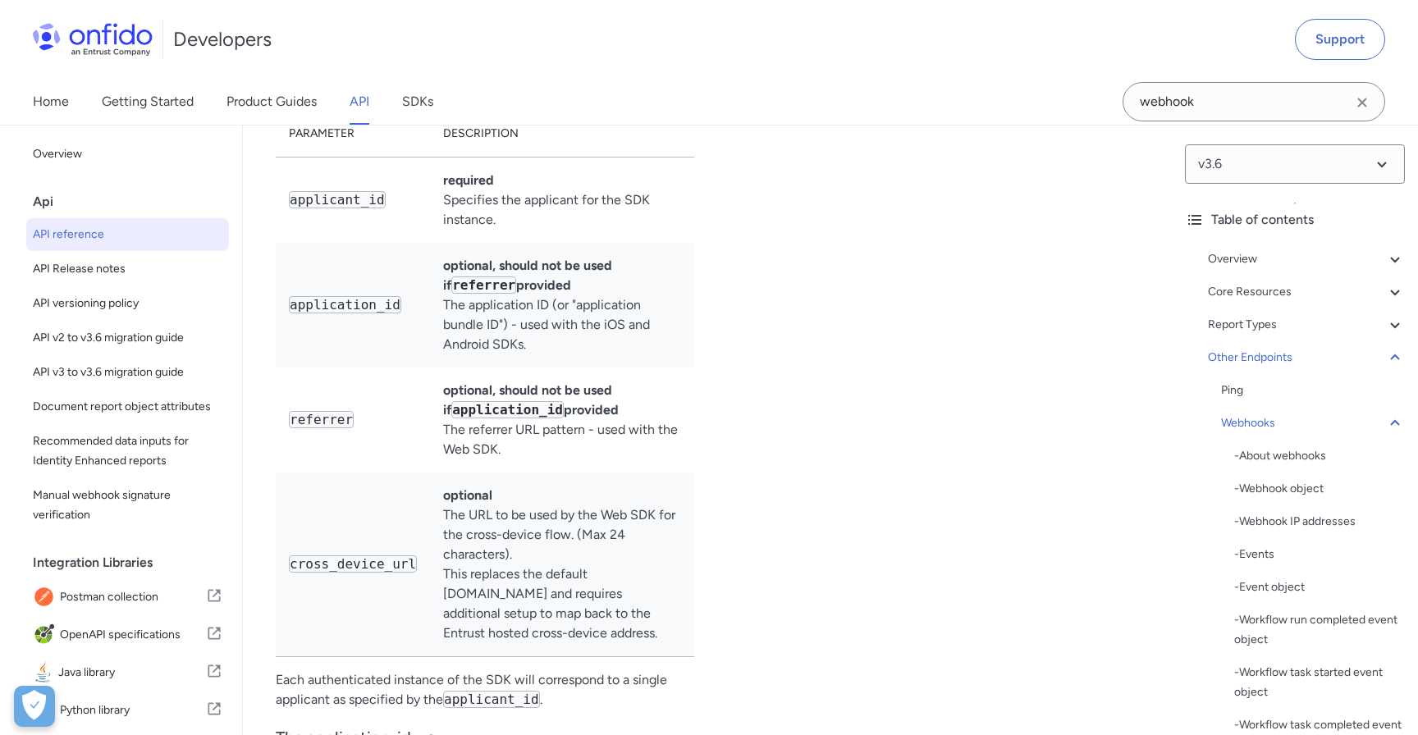
select select "bash"
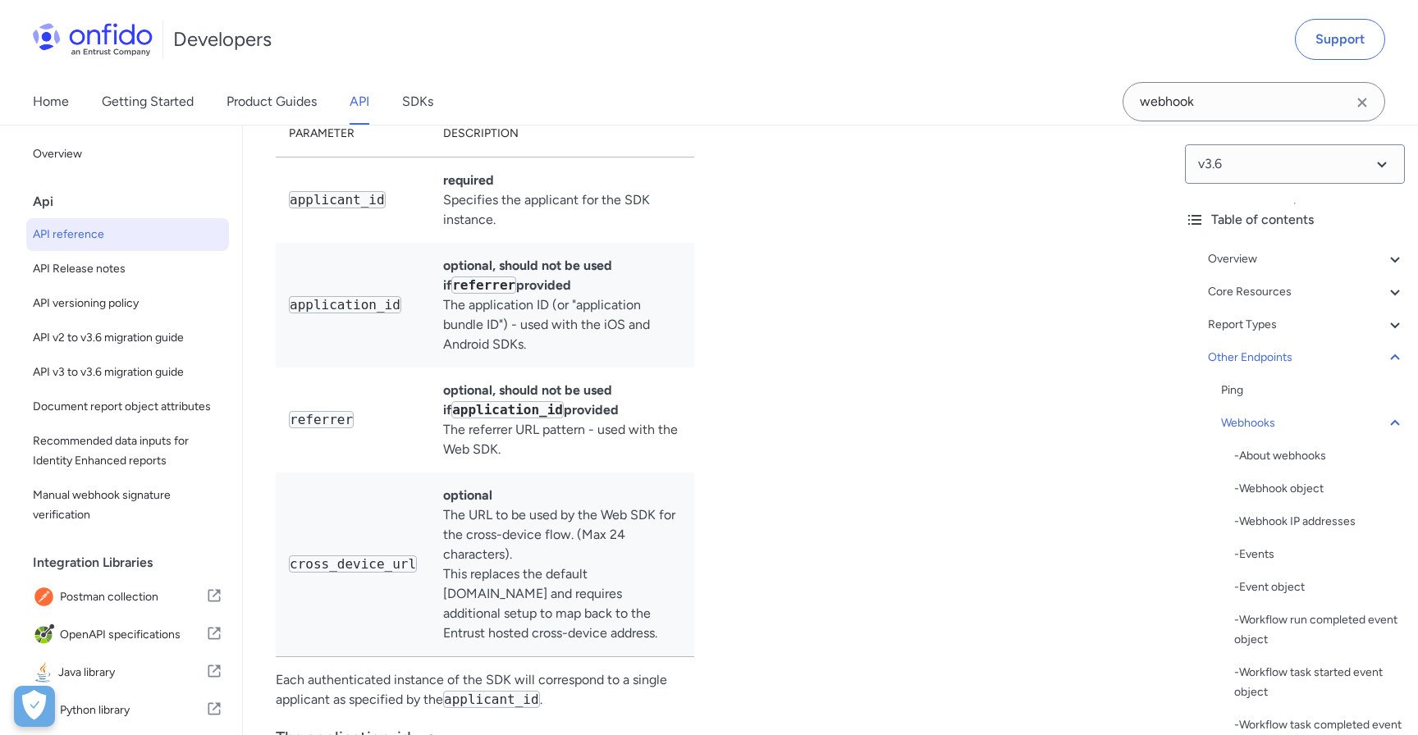
select select "bash"
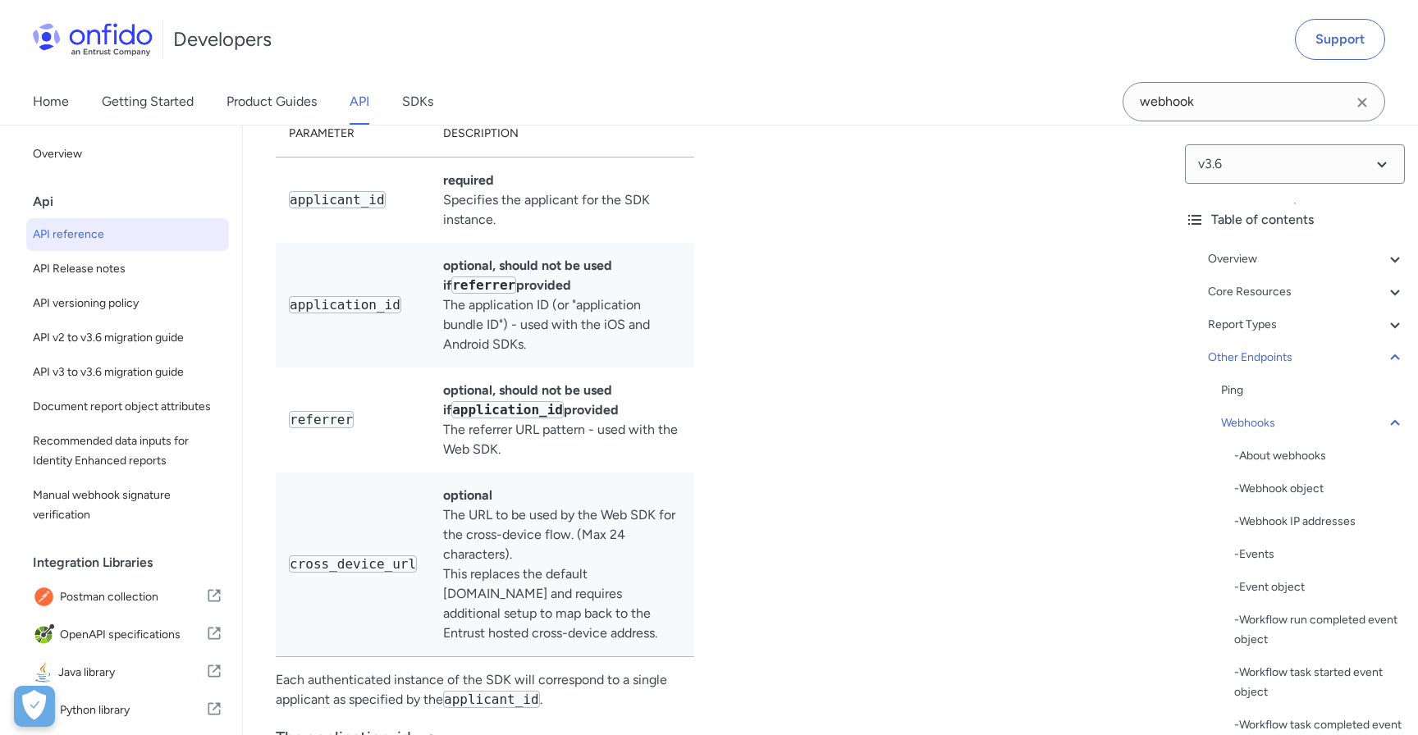
select select "bash"
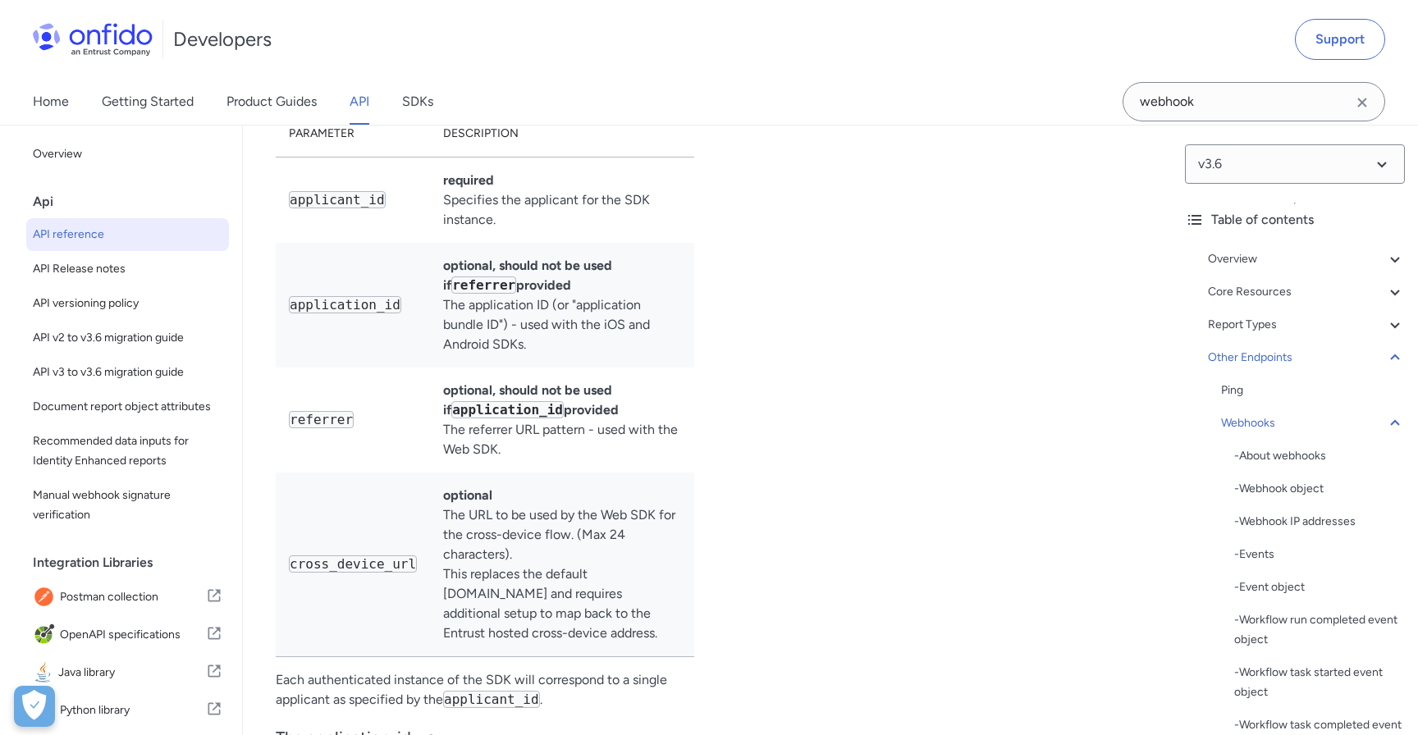
select select "bash"
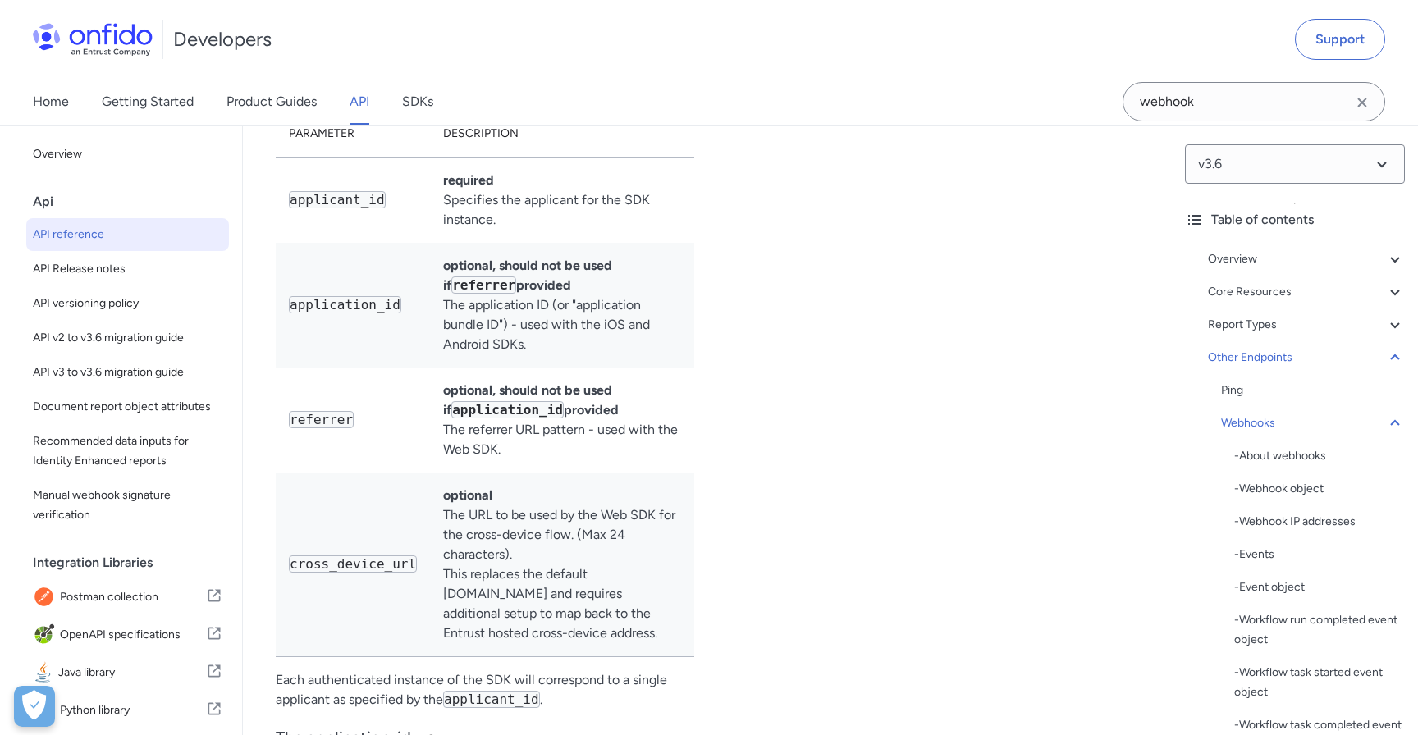
select select "bash"
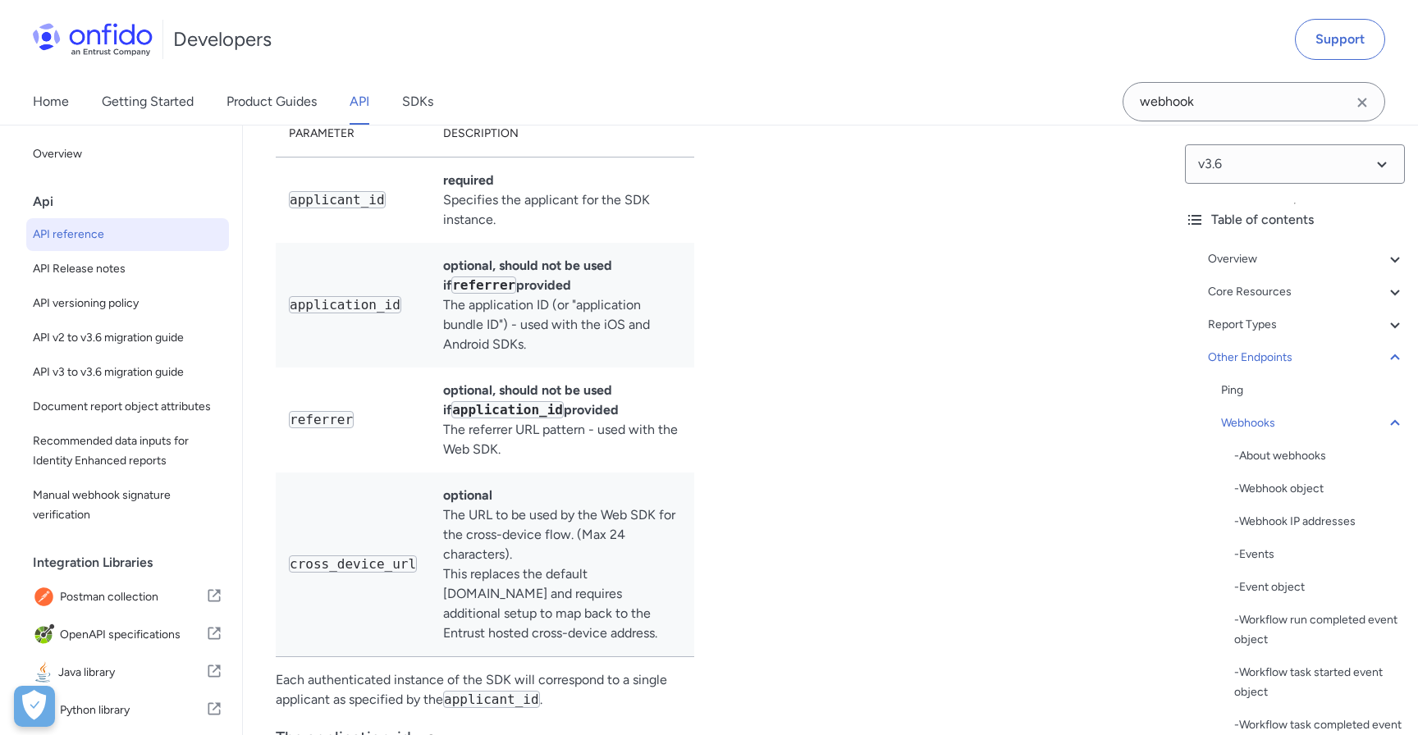
select select "bash"
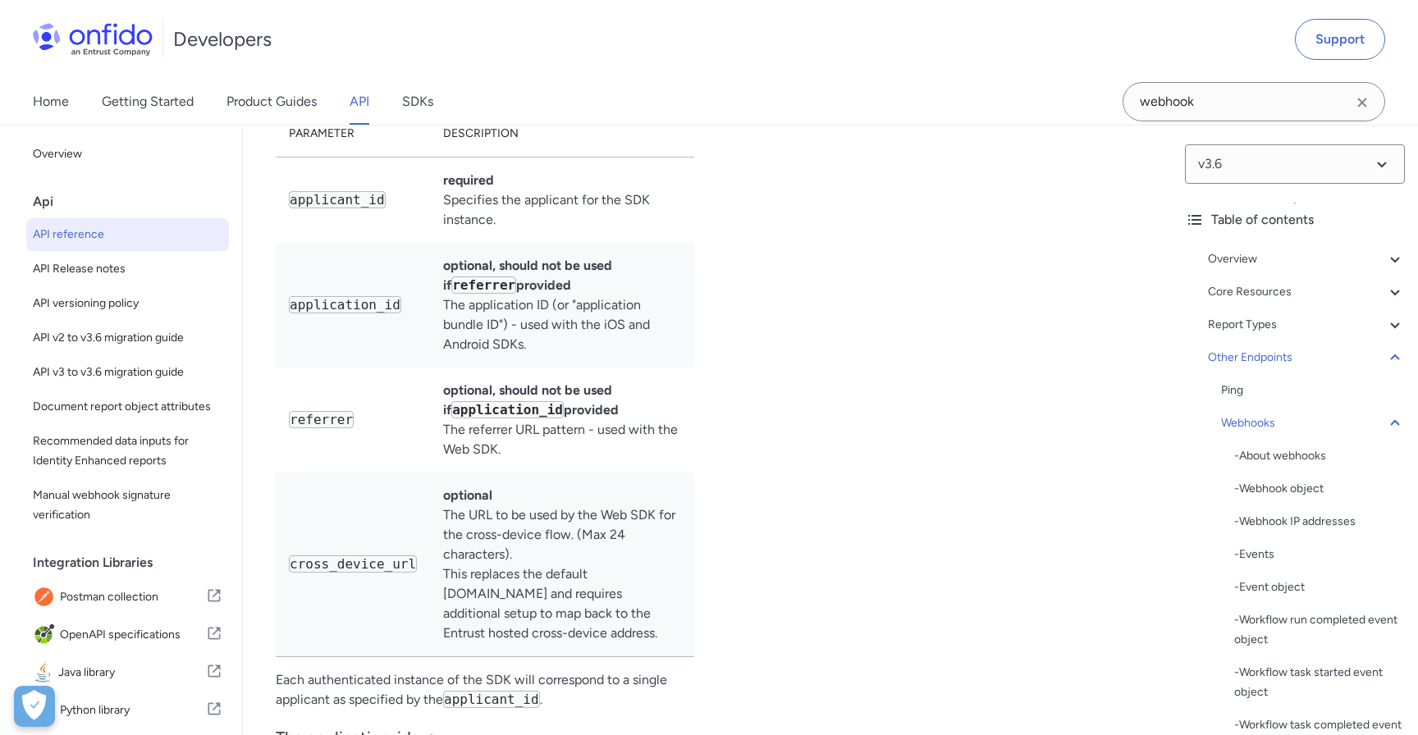
select select "bash"
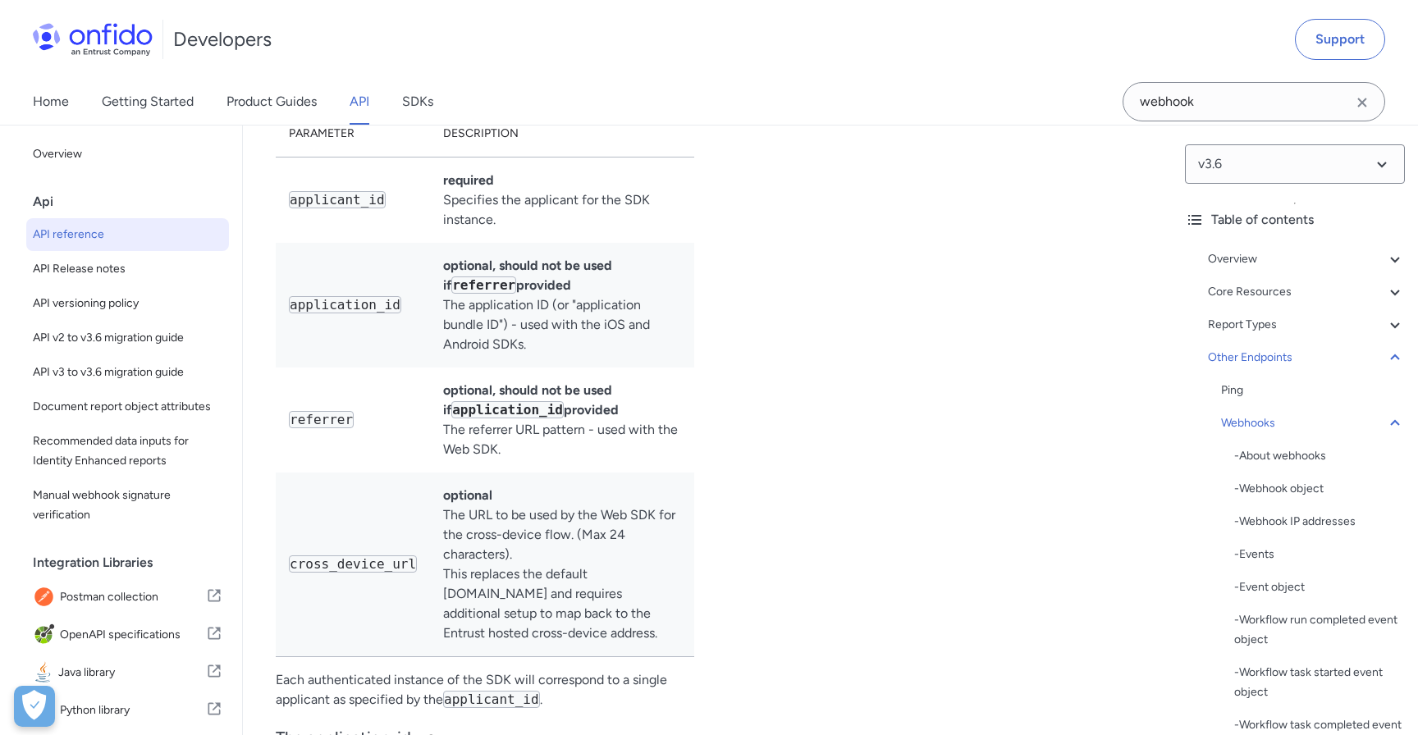
select select "bash"
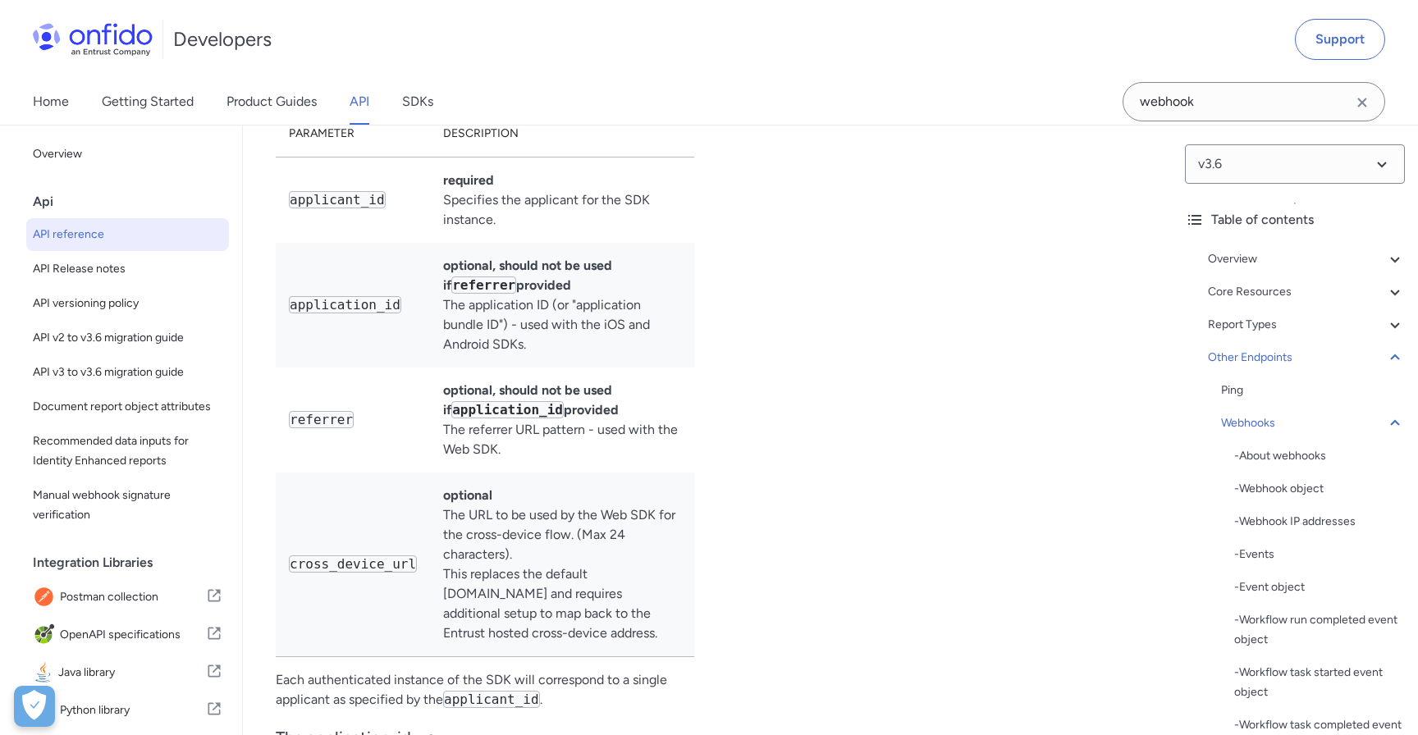
select select "bash"
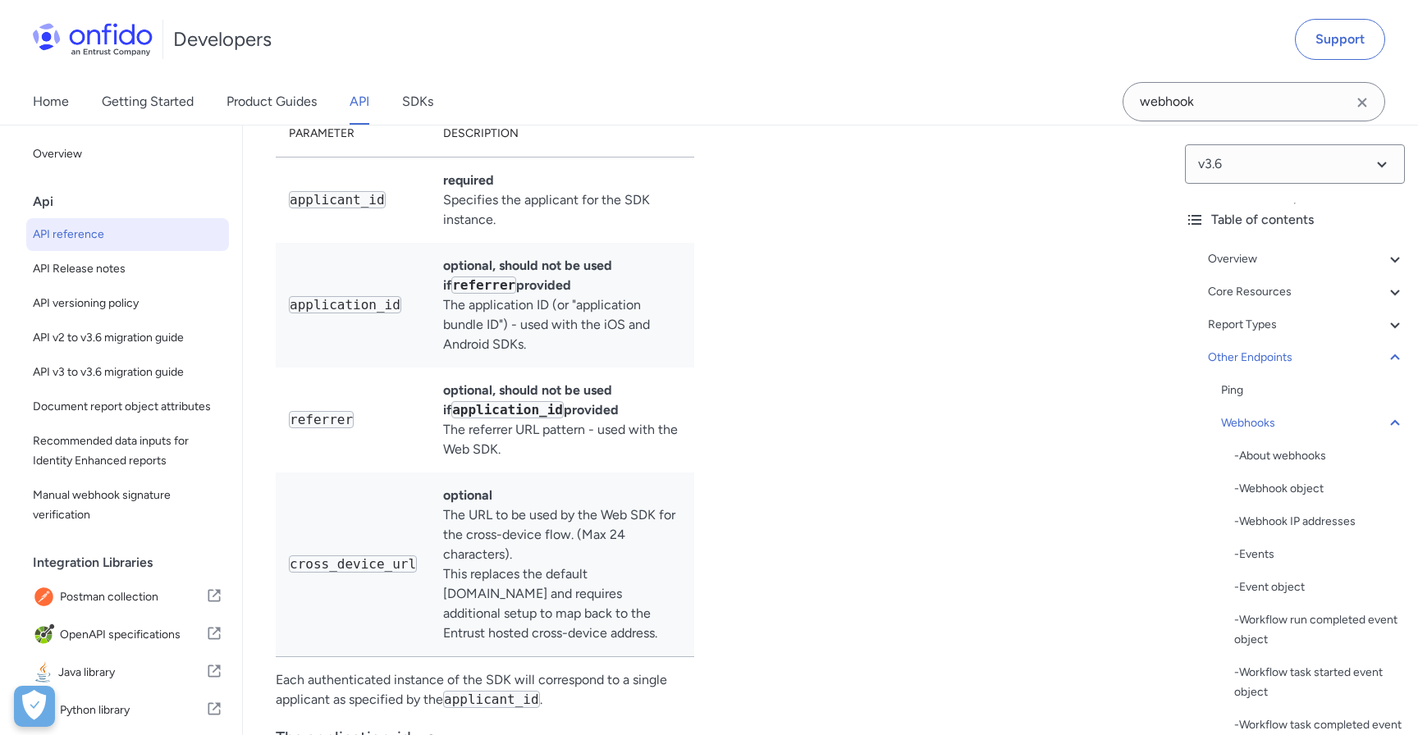
select select "bash"
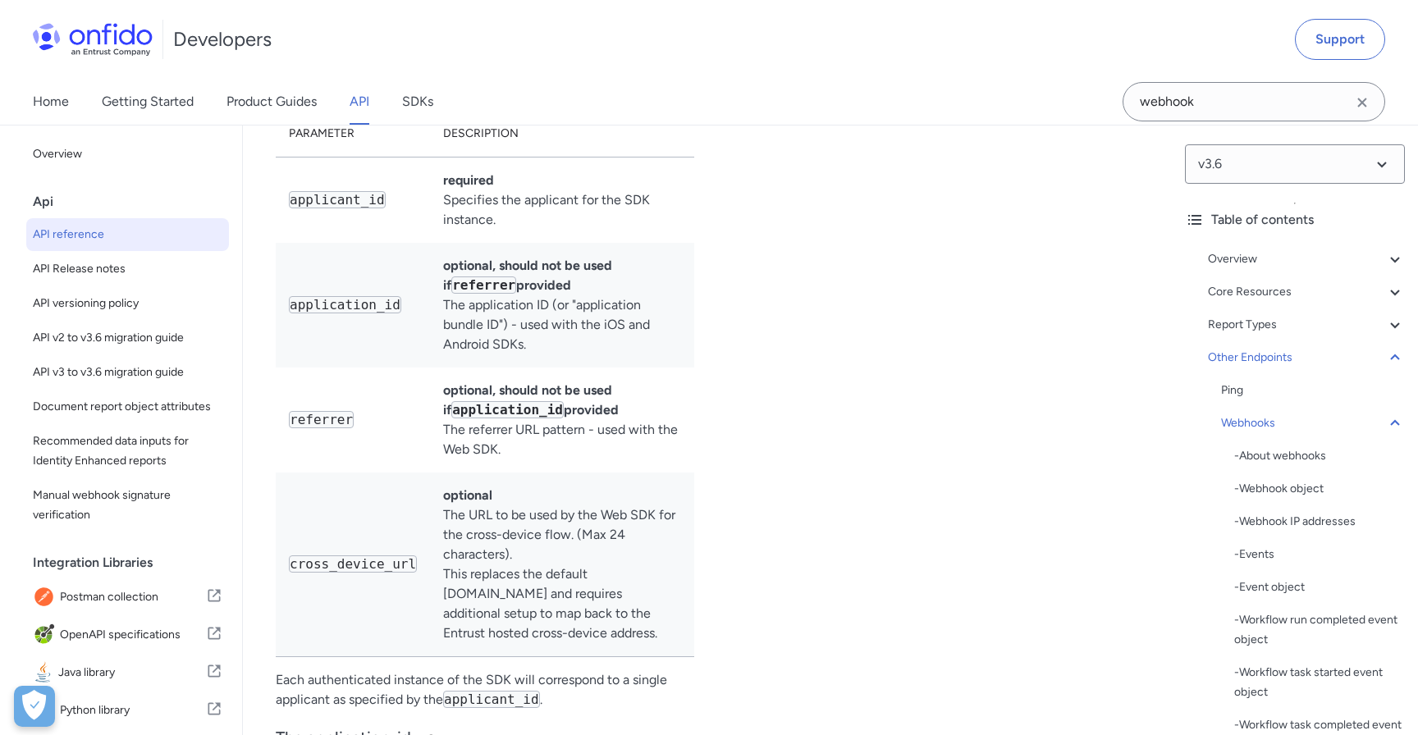
select select "bash"
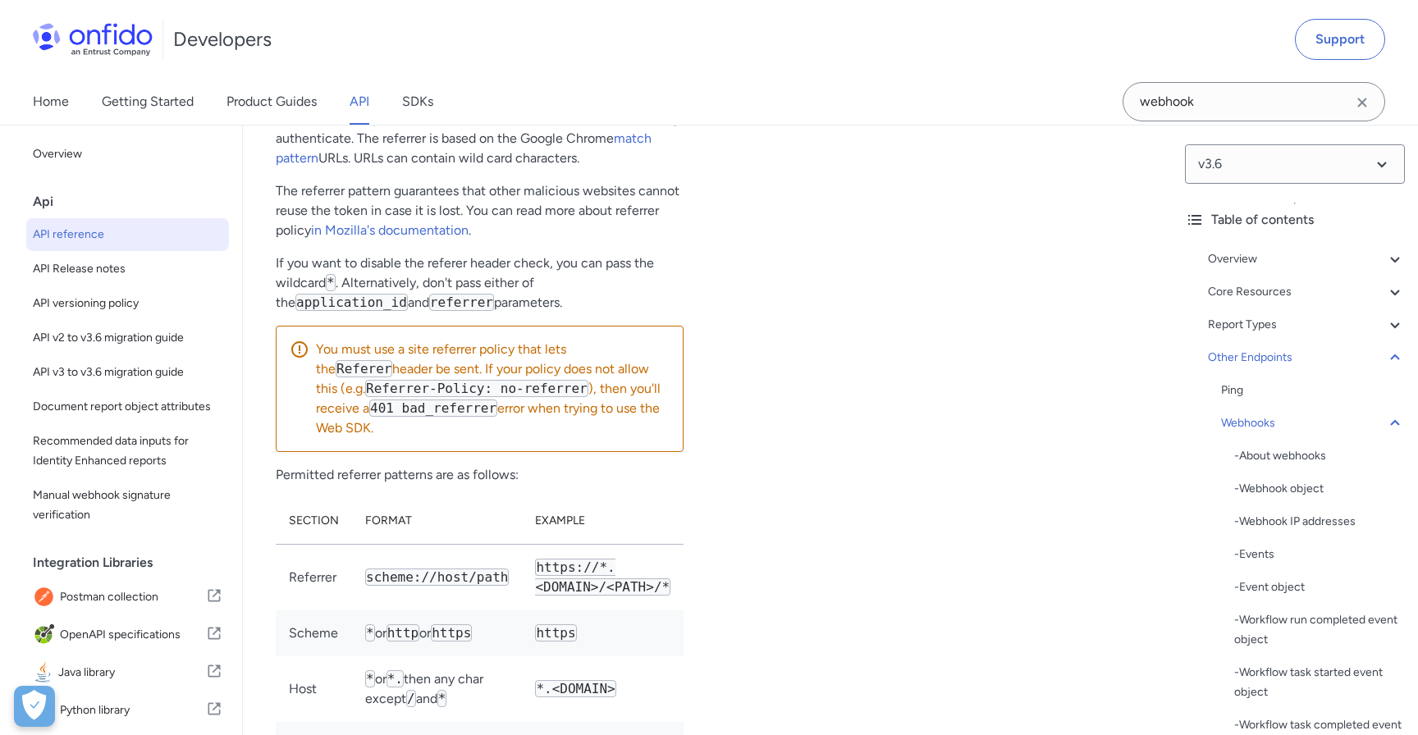
scroll to position [142057, 0]
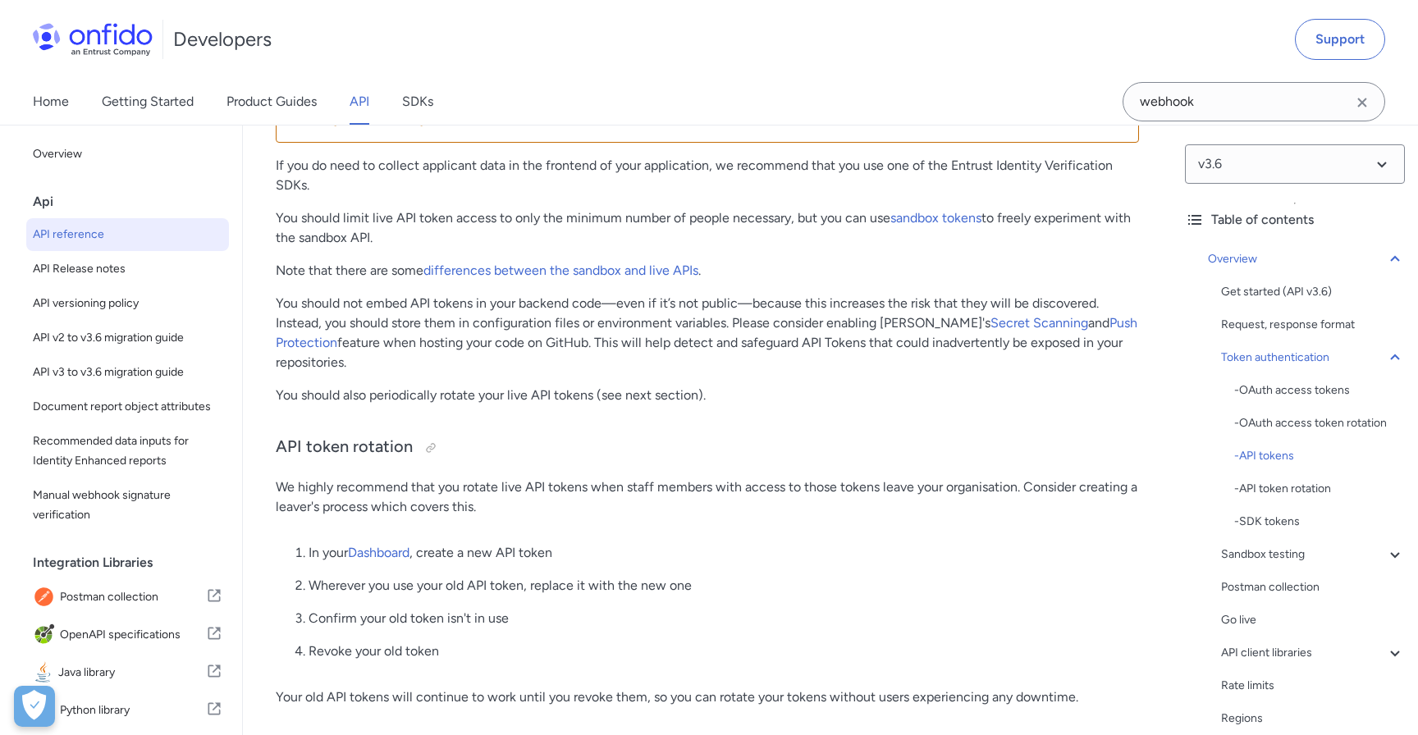
scroll to position [1492, 0]
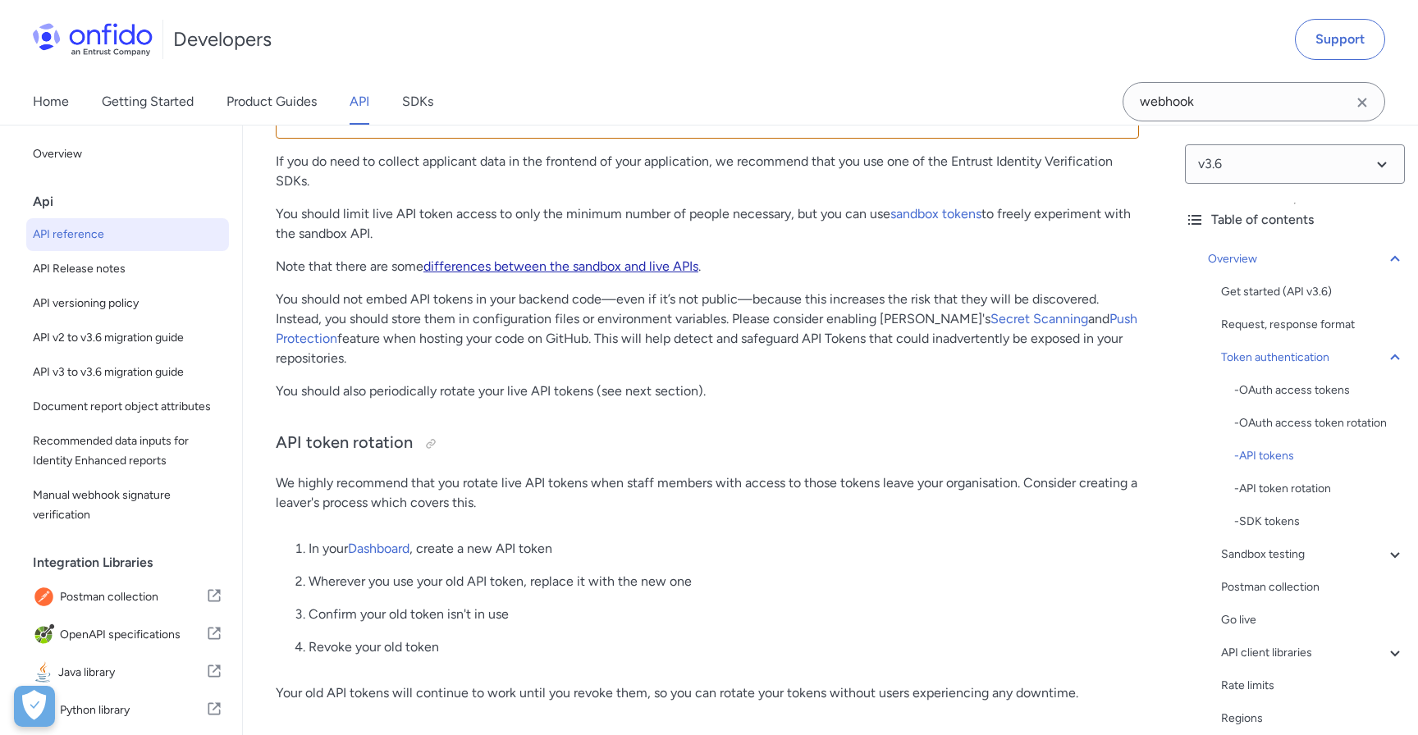
click at [631, 274] on link "differences between the sandbox and live APIs" at bounding box center [561, 267] width 275 height 16
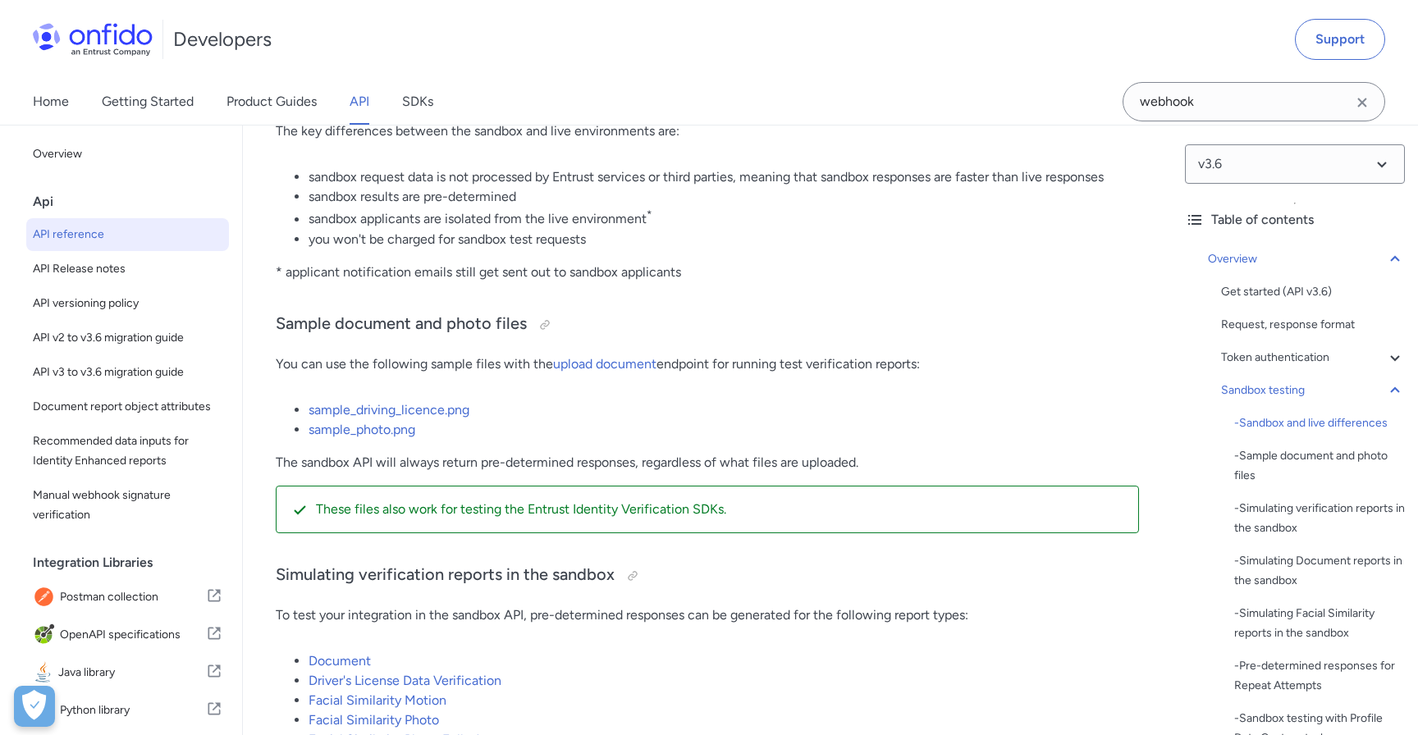
scroll to position [2856, 0]
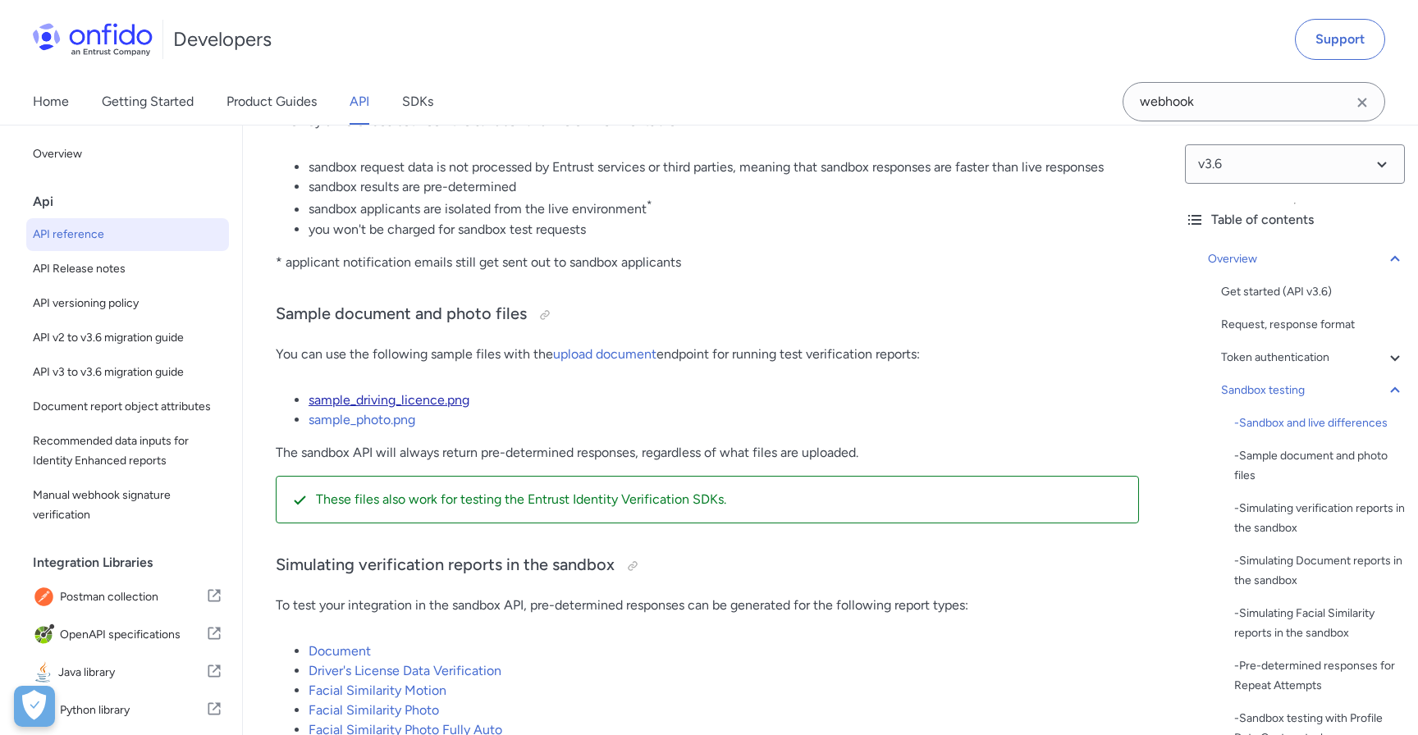
click at [413, 408] on link "sample_driving_licence.png" at bounding box center [389, 400] width 161 height 16
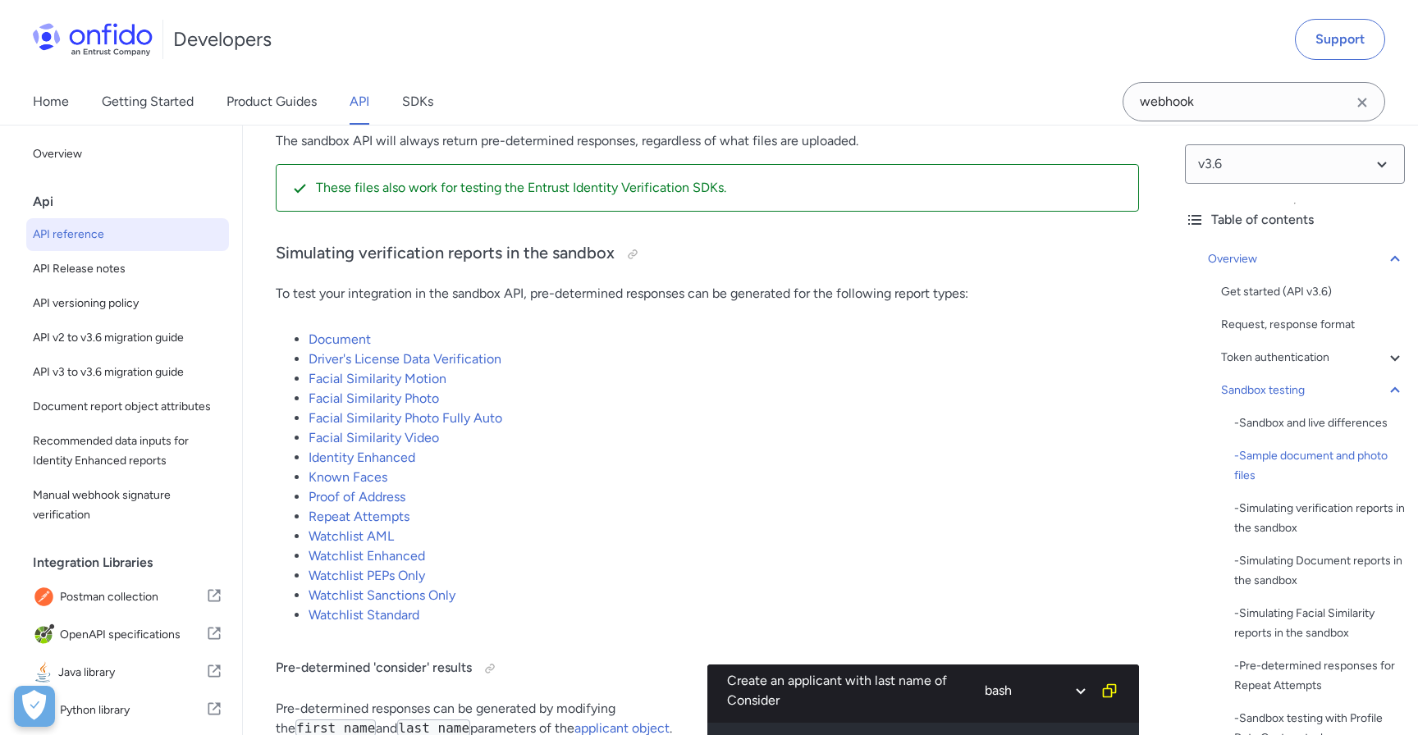
scroll to position [3185, 0]
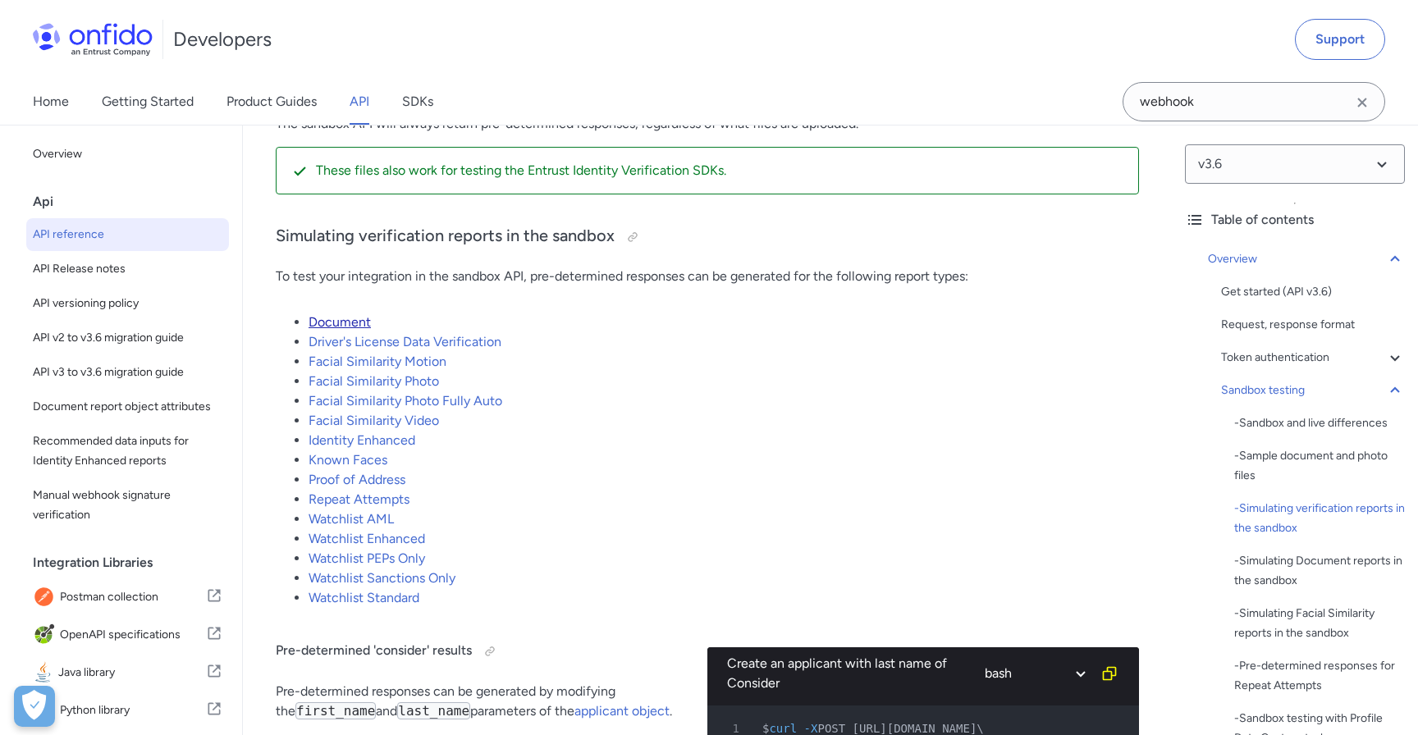
click at [340, 330] on link "Document" at bounding box center [340, 322] width 62 height 16
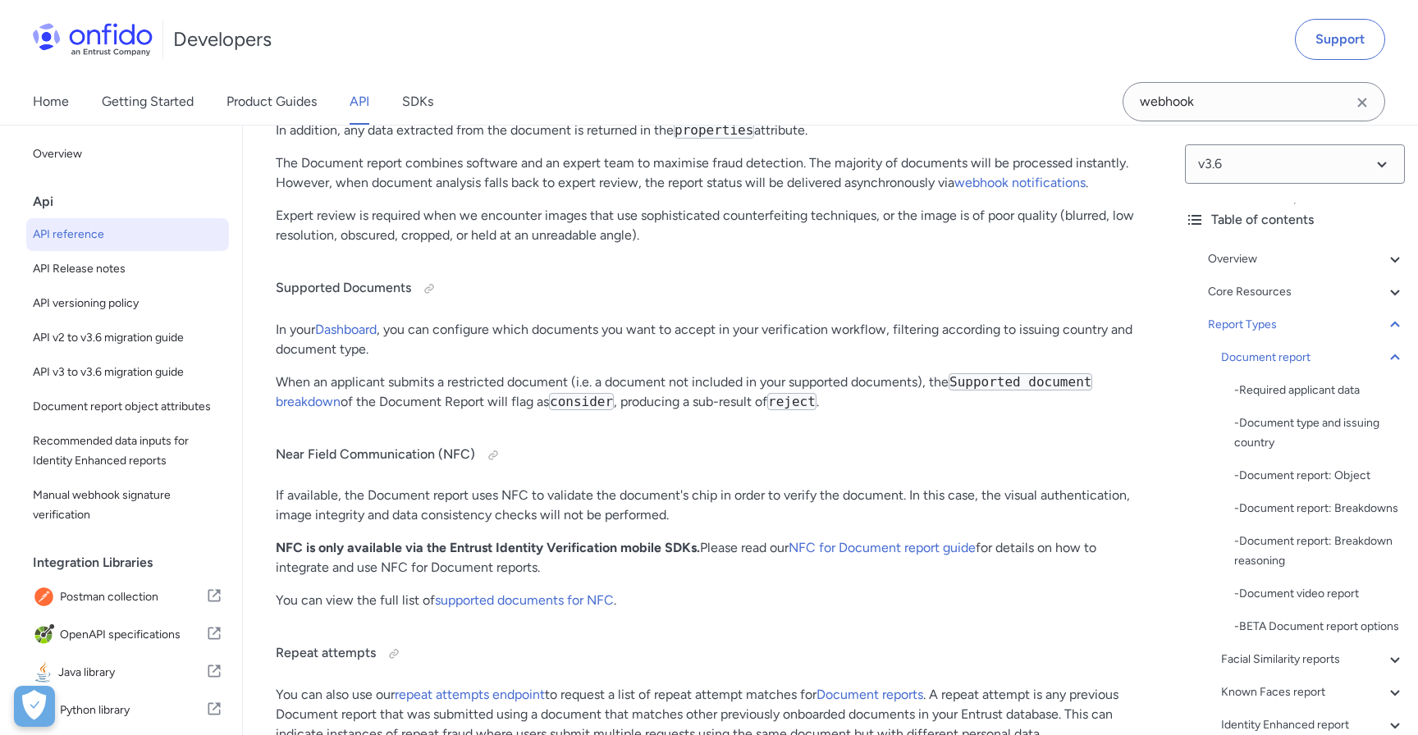
scroll to position [60448, 0]
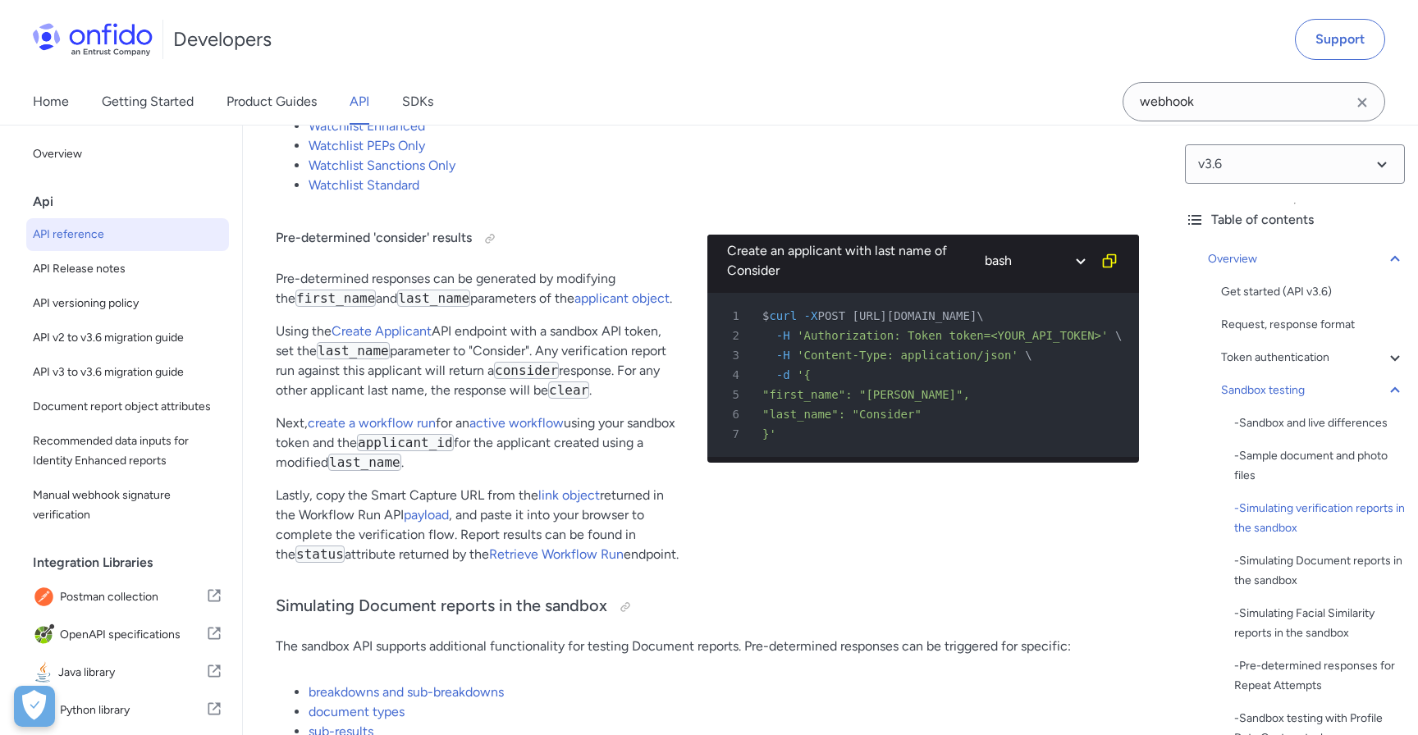
scroll to position [3552, 0]
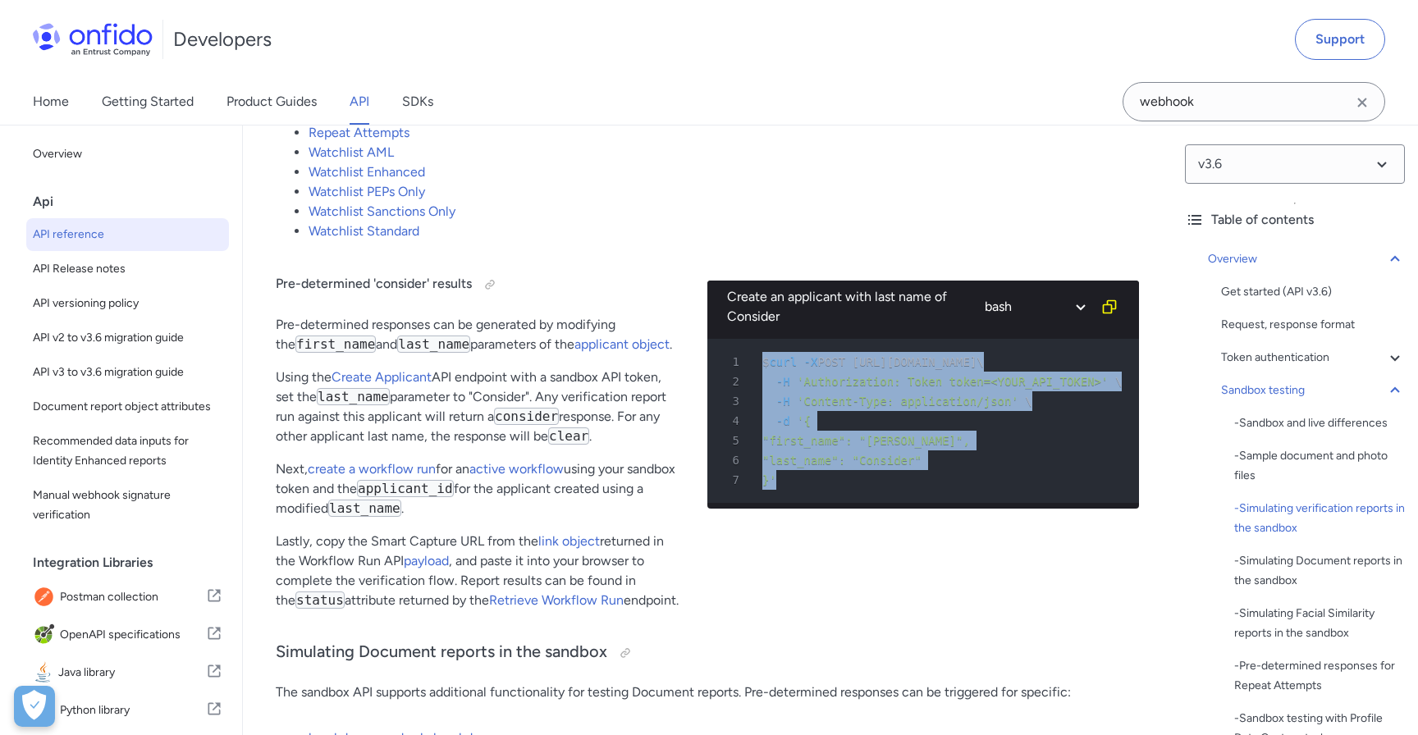
drag, startPoint x: 828, startPoint y: 513, endPoint x: 756, endPoint y: 371, distance: 159.3
click at [756, 371] on pre "1 $ curl -X POST [URL][DOMAIN_NAME] \ 2 -H 'Authorization: Token token=<YOUR_AP…" at bounding box center [923, 421] width 432 height 164
copy pre "$ curl -X POST [URL][DOMAIN_NAME] \ 2 -H 'Authorization: Token token=<YOUR_API_…"
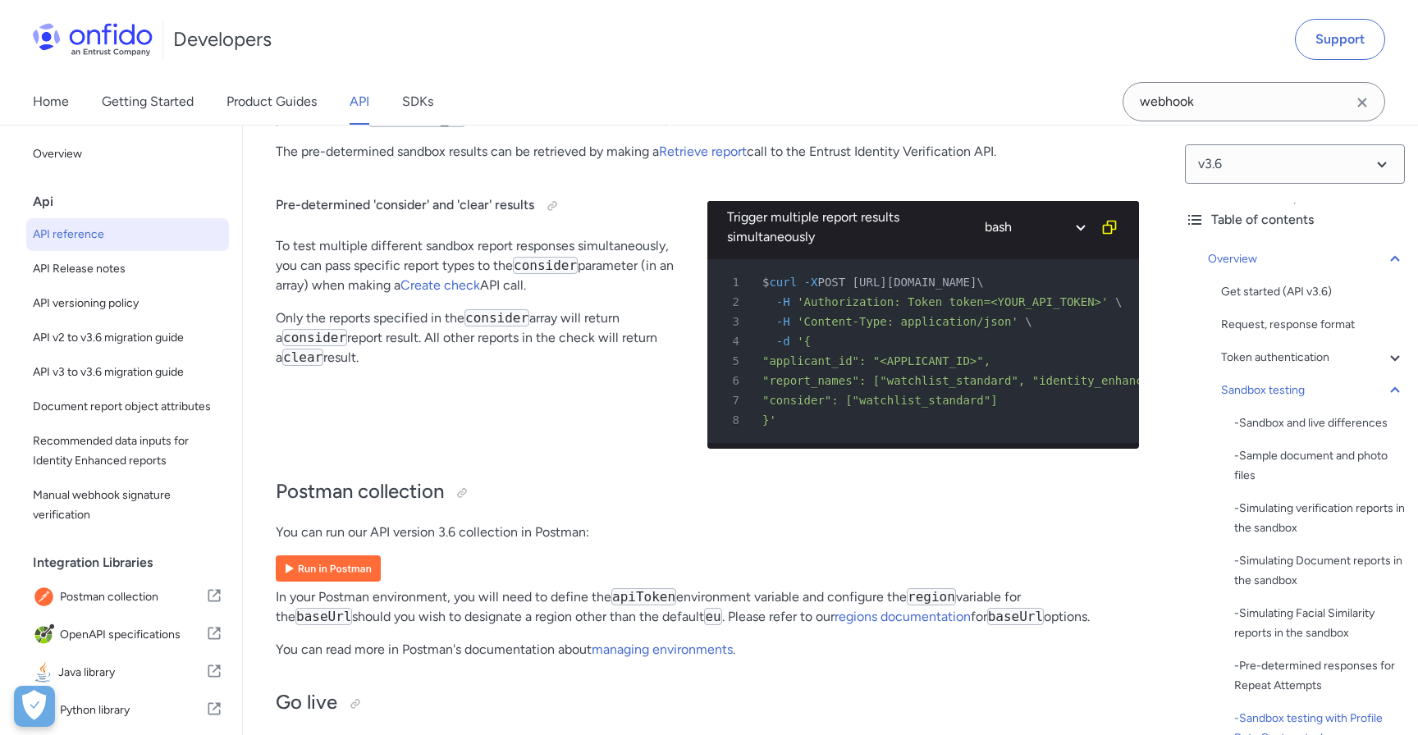
scroll to position [10653, 0]
